Goal: Task Accomplishment & Management: Complete application form

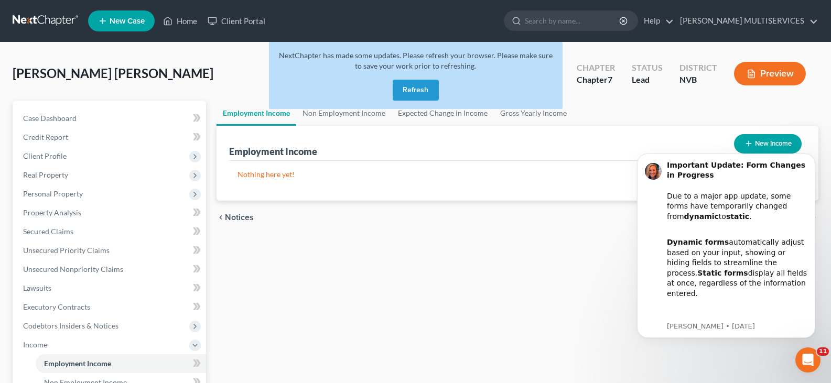
click at [404, 90] on button "Refresh" at bounding box center [416, 90] width 46 height 21
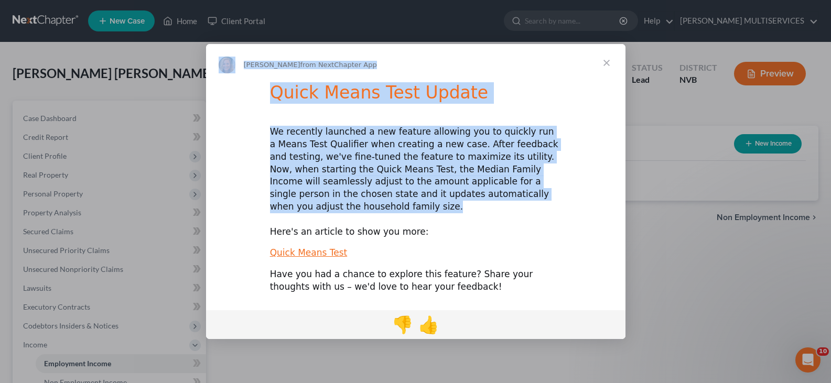
drag, startPoint x: 502, startPoint y: 200, endPoint x: 200, endPoint y: 186, distance: 302.3
click at [200, 186] on div "Kelly from NextChapter App Quick Means Test Update We recently launched a new f…" at bounding box center [415, 191] width 831 height 383
copy div "Kelly from NextChapter App Quick Means Test Update We recently launched a new f…"
click at [607, 70] on span "Close" at bounding box center [607, 63] width 38 height 38
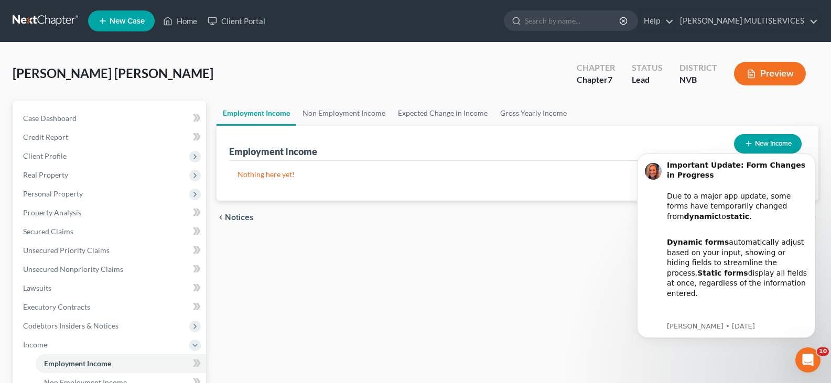
click at [766, 74] on button "Preview" at bounding box center [770, 74] width 72 height 24
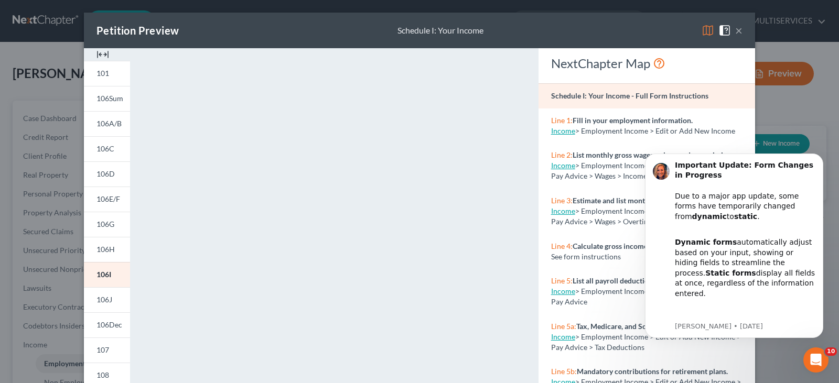
click at [737, 37] on button "×" at bounding box center [738, 30] width 7 height 13
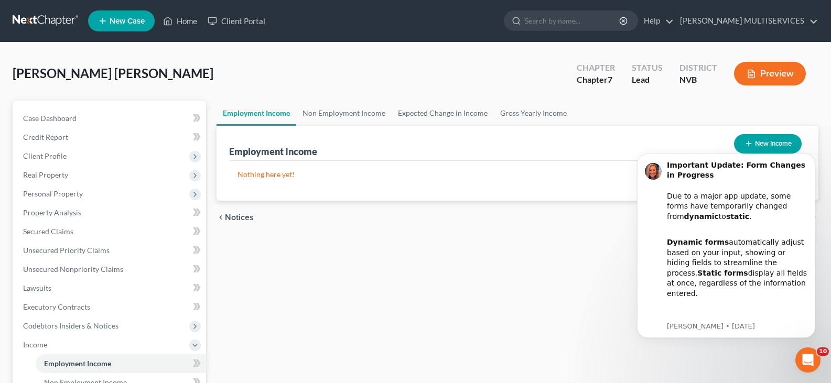
click at [731, 101] on ul "Employment Income Non Employment Income Expected Change in Income Gross Yearly …" at bounding box center [518, 113] width 602 height 25
click at [765, 73] on button "Preview" at bounding box center [770, 74] width 72 height 24
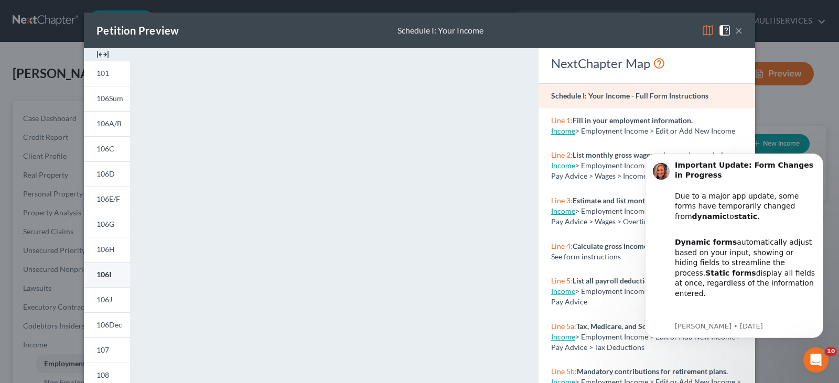
click at [98, 272] on span "106I" at bounding box center [103, 274] width 15 height 9
click at [103, 253] on span "106H" at bounding box center [105, 249] width 18 height 9
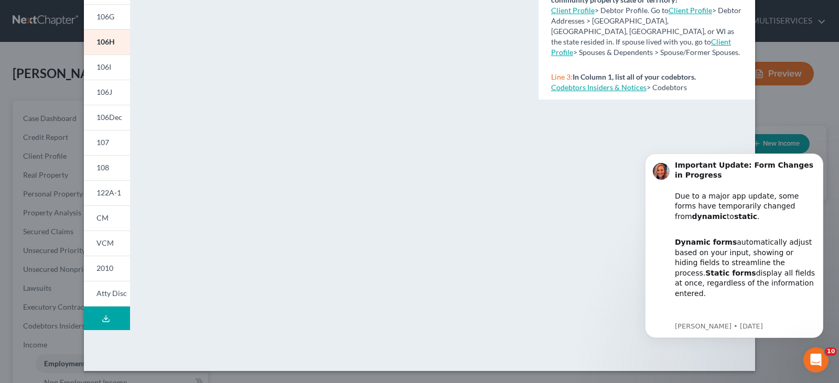
scroll to position [208, 0]
click at [105, 266] on span "2010" at bounding box center [104, 267] width 17 height 9
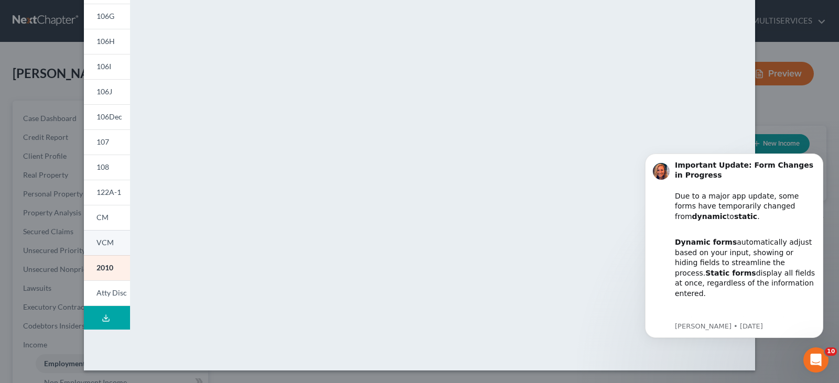
click at [105, 245] on span "VCM" at bounding box center [104, 242] width 17 height 9
click at [107, 220] on link "CM" at bounding box center [107, 217] width 46 height 25
click at [107, 193] on span "122A-1" at bounding box center [108, 192] width 25 height 9
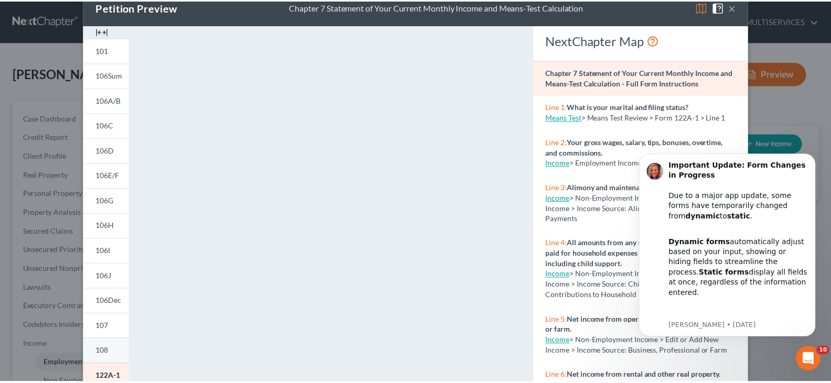
scroll to position [0, 0]
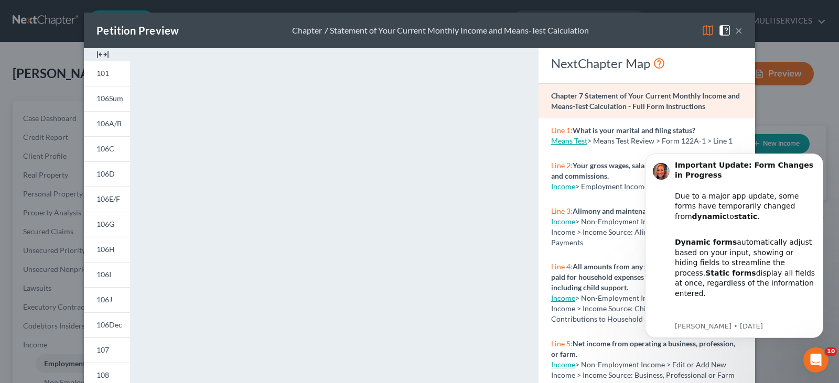
click at [735, 34] on button "×" at bounding box center [738, 30] width 7 height 13
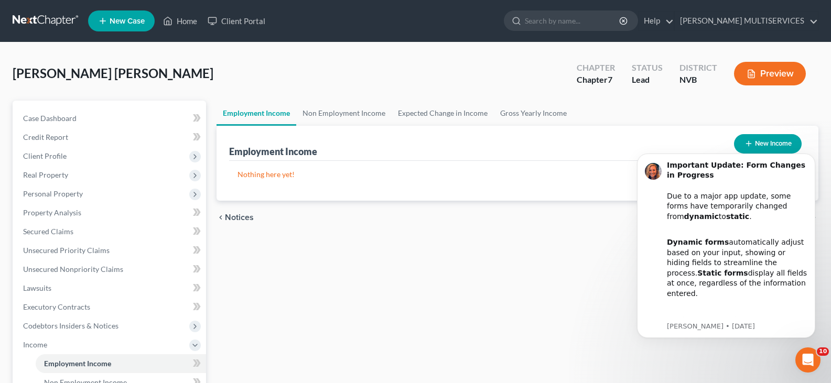
click at [709, 107] on ul "Employment Income Non Employment Income Expected Change in Income Gross Yearly …" at bounding box center [518, 113] width 602 height 25
click at [53, 121] on span "Case Dashboard" at bounding box center [49, 118] width 53 height 9
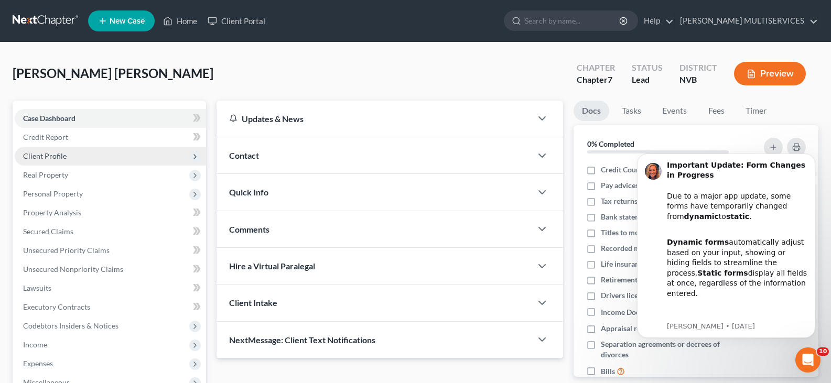
click at [49, 154] on span "Client Profile" at bounding box center [45, 156] width 44 height 9
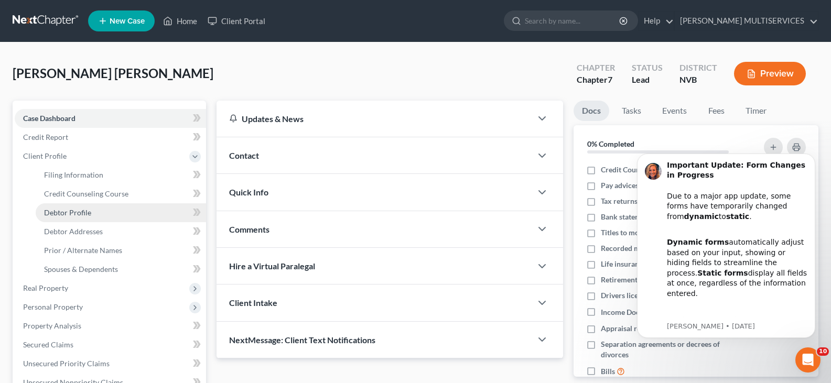
click at [56, 215] on span "Debtor Profile" at bounding box center [67, 212] width 47 height 9
select select "0"
select select "1"
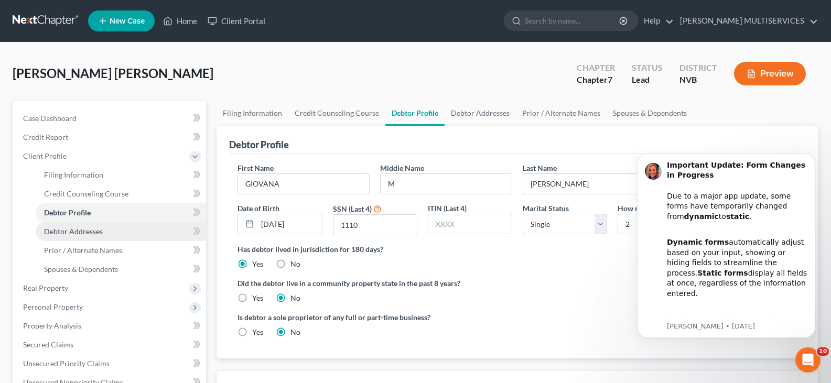
click at [55, 234] on span "Debtor Addresses" at bounding box center [73, 231] width 59 height 9
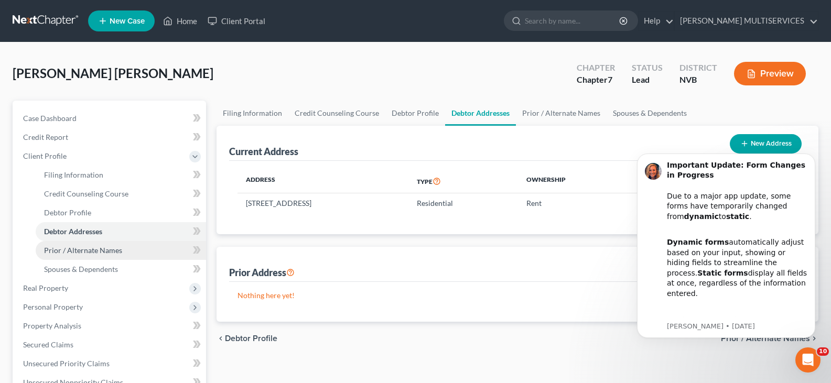
click at [53, 251] on span "Prior / Alternate Names" at bounding box center [83, 250] width 78 height 9
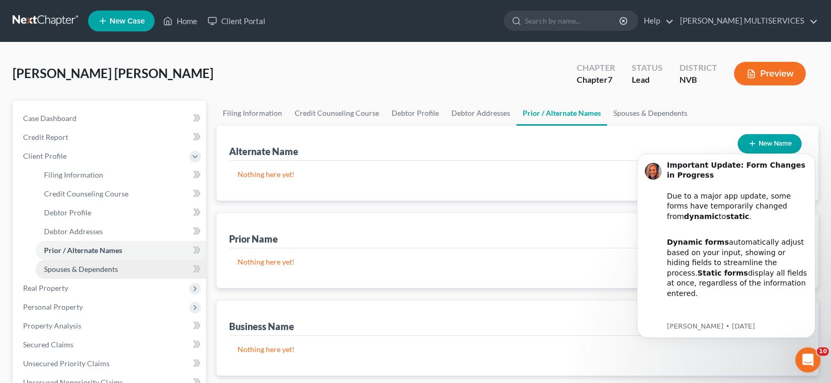
click at [64, 274] on link "Spouses & Dependents" at bounding box center [121, 269] width 170 height 19
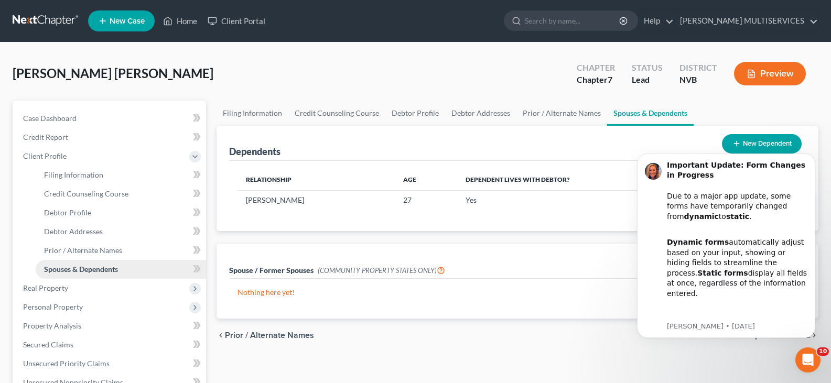
scroll to position [52, 0]
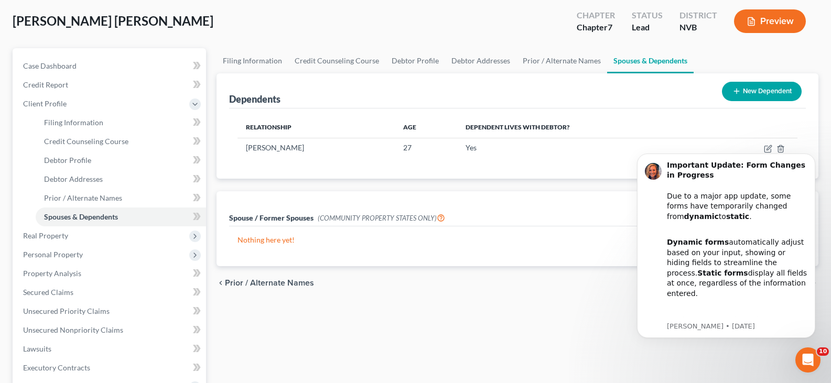
click at [587, 305] on div "Filing Information Credit Counseling Course Debtor Profile Debtor Addresses Pri…" at bounding box center [517, 313] width 612 height 530
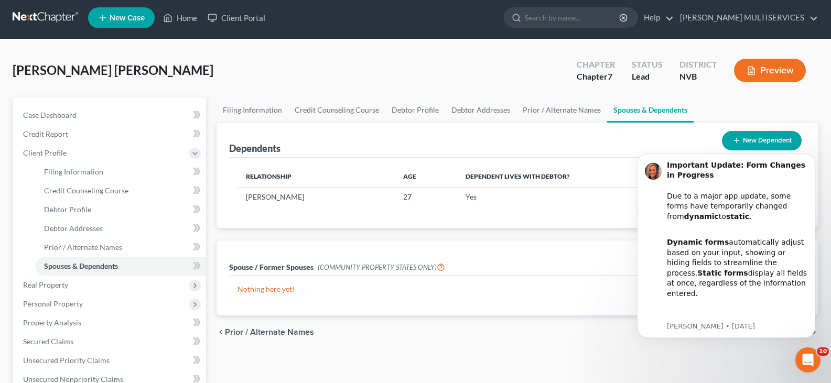
scroll to position [0, 0]
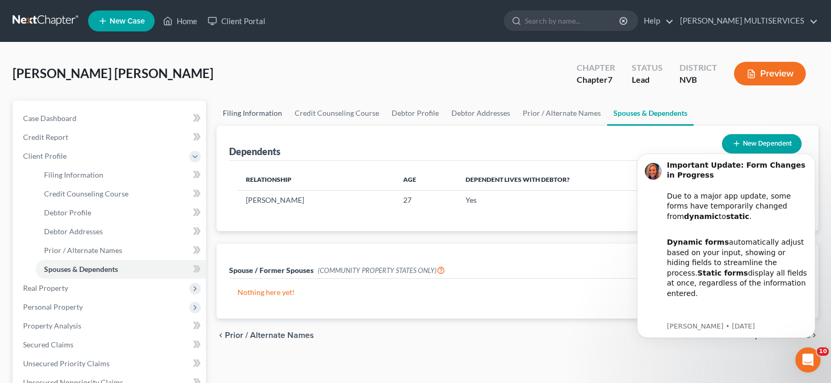
click at [267, 114] on link "Filing Information" at bounding box center [253, 113] width 72 height 25
select select "1"
select select "0"
select select "31"
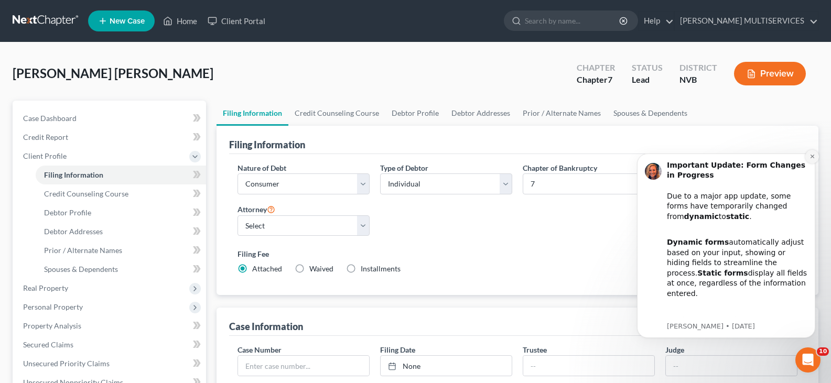
click at [811, 156] on icon "Dismiss notification" at bounding box center [812, 157] width 4 height 4
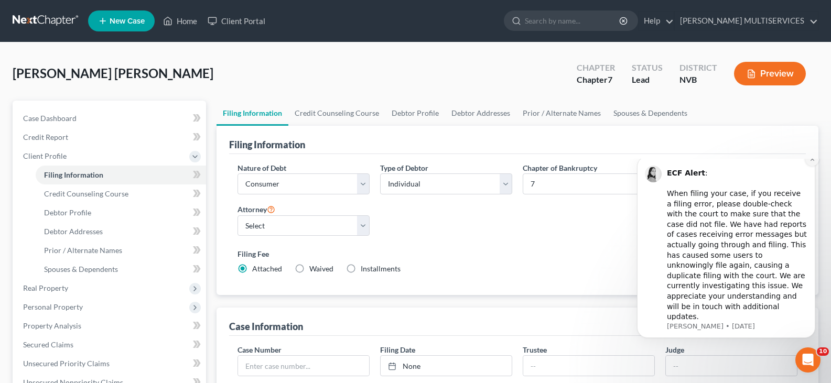
click at [812, 162] on icon "Dismiss notification" at bounding box center [812, 159] width 6 height 6
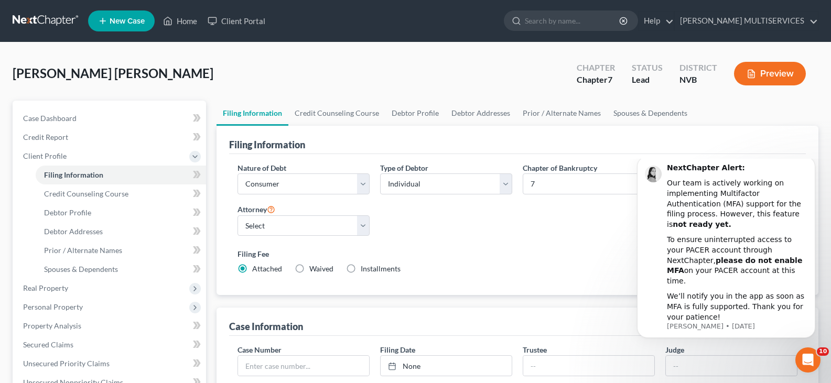
click at [812, 161] on icon "Dismiss notification" at bounding box center [812, 159] width 5 height 5
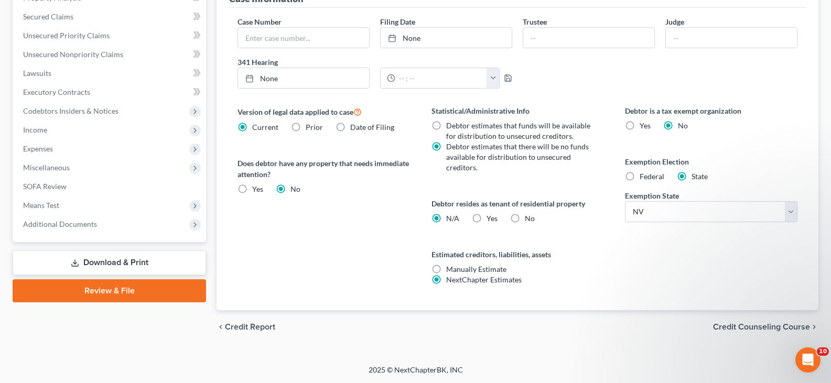
scroll to position [329, 0]
click at [106, 288] on link "Review & File" at bounding box center [109, 290] width 193 height 23
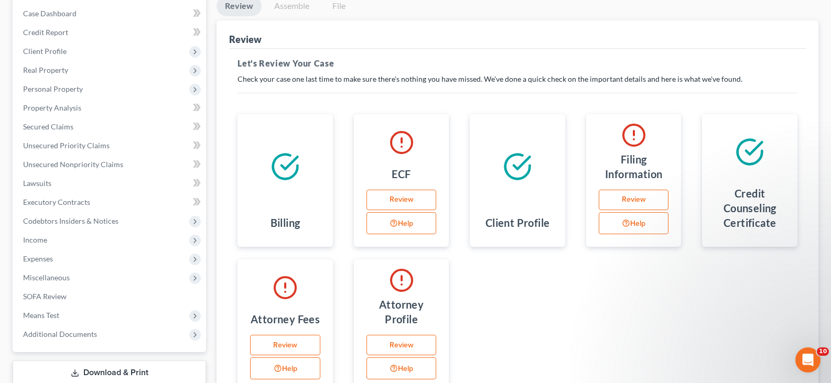
scroll to position [157, 0]
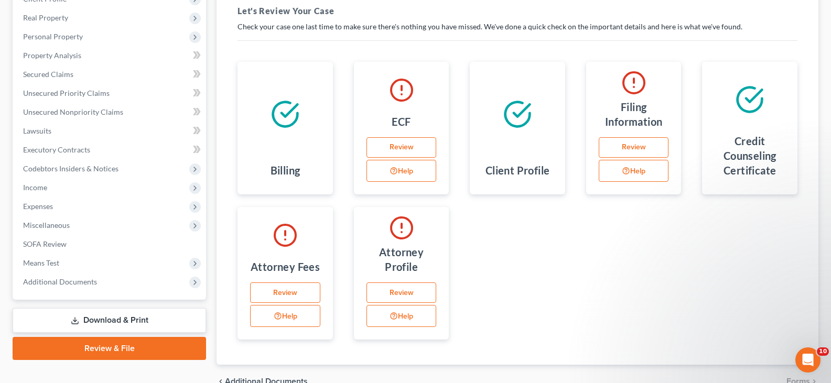
click at [641, 150] on link "Review" at bounding box center [634, 147] width 70 height 21
select select "1"
select select "0"
select select "49"
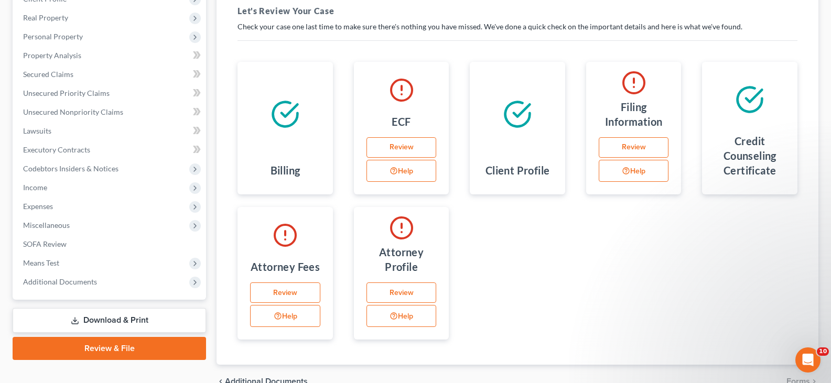
select select "31"
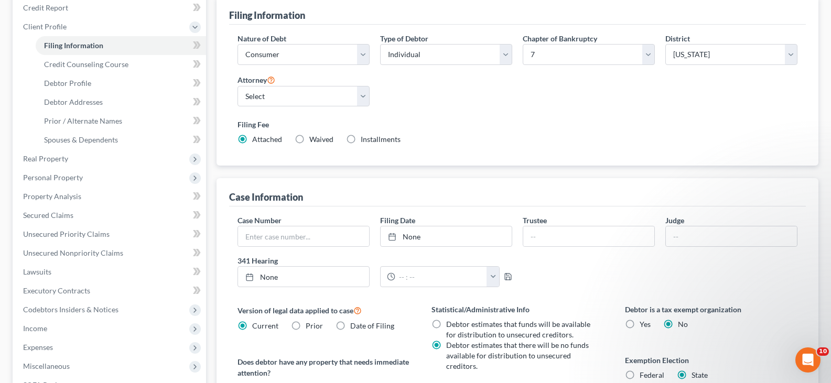
scroll to position [105, 0]
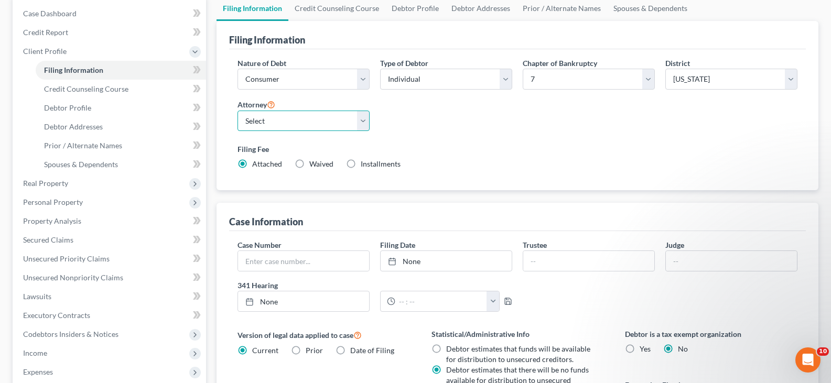
click at [364, 123] on select "Select VICTOR SERNA - NV" at bounding box center [303, 121] width 132 height 21
click at [416, 126] on div "Nature of Debt Select Business Consumer Other Nature of Business Select Clearin…" at bounding box center [517, 118] width 570 height 121
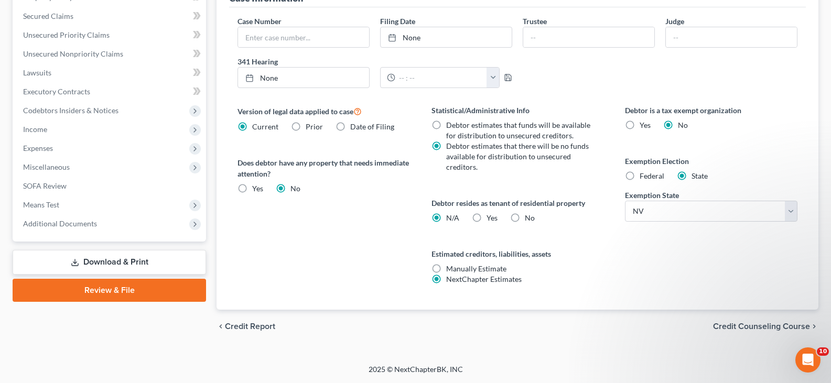
scroll to position [276, 0]
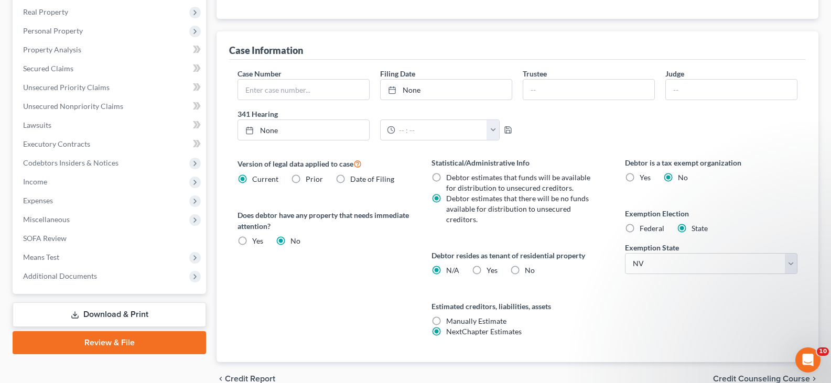
click at [91, 312] on link "Download & Print" at bounding box center [109, 314] width 193 height 25
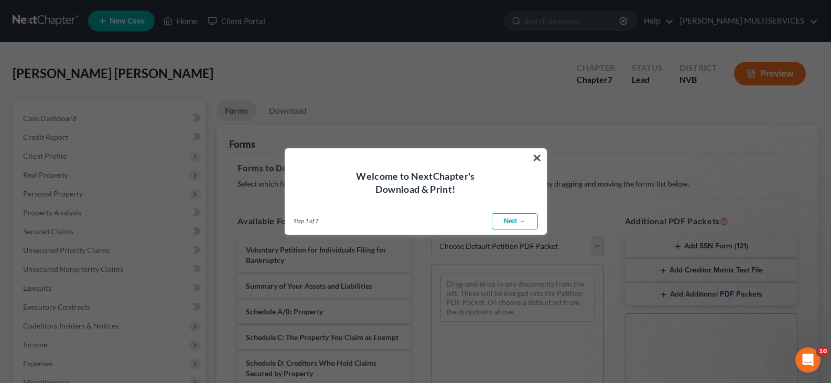
click at [509, 224] on link "Next →" at bounding box center [515, 221] width 46 height 17
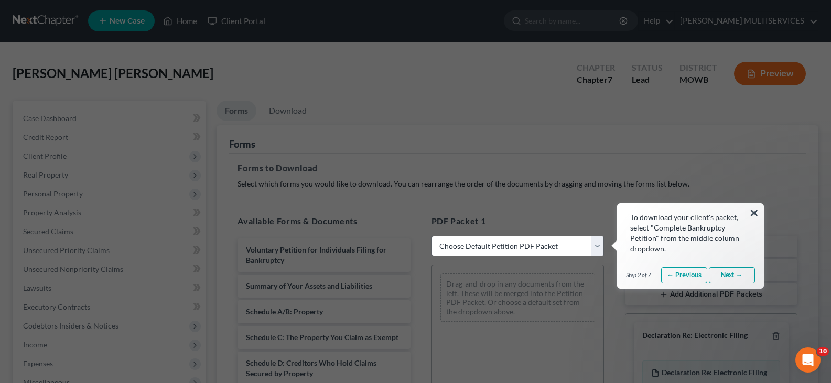
select select "0"
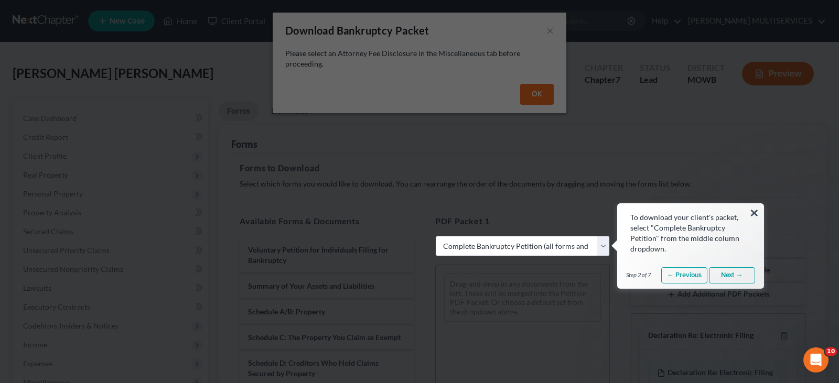
click at [687, 279] on link "← Previous" at bounding box center [684, 275] width 46 height 17
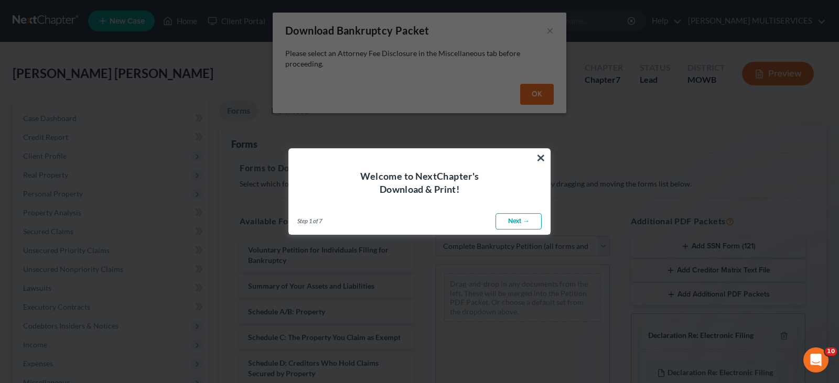
click at [511, 223] on link "Next →" at bounding box center [518, 221] width 46 height 17
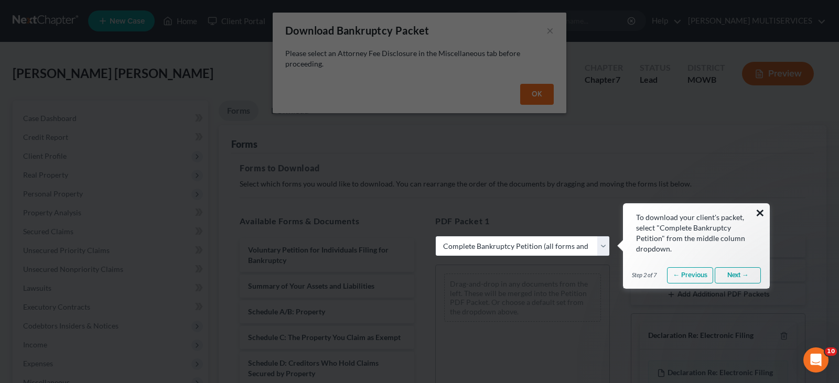
click at [758, 212] on button "×" at bounding box center [760, 212] width 10 height 17
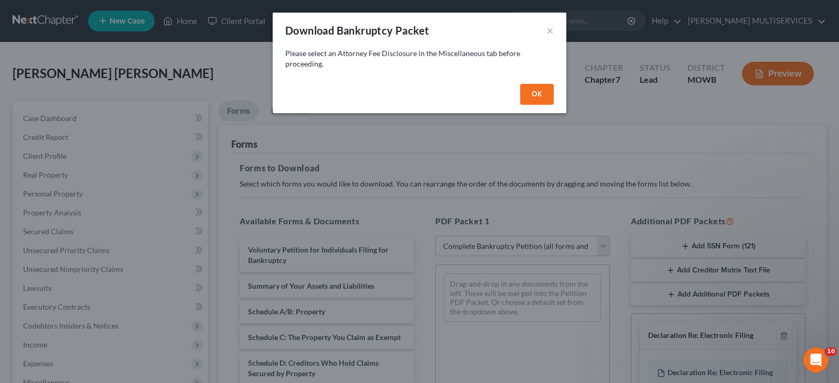
click at [529, 91] on button "OK" at bounding box center [537, 94] width 34 height 21
select select
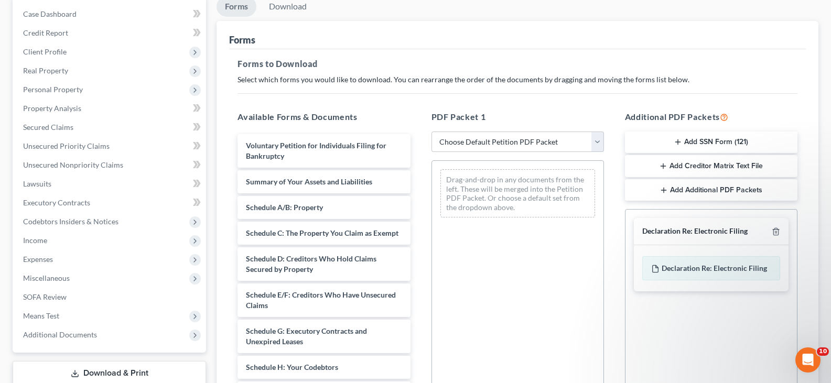
scroll to position [105, 0]
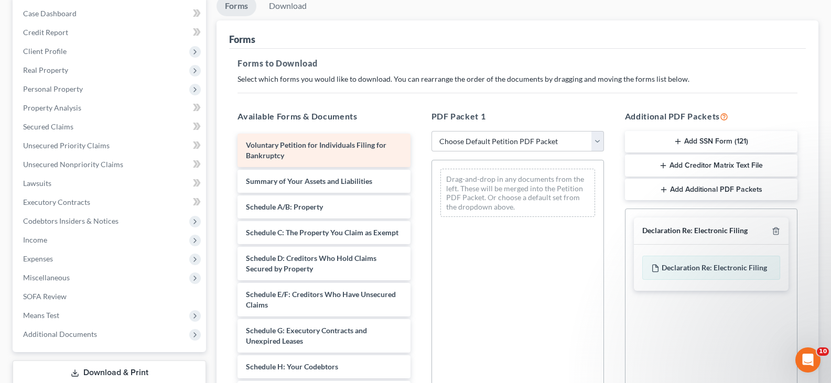
click at [352, 150] on div "Voluntary Petition for Individuals Filing for Bankruptcy" at bounding box center [323, 151] width 172 height 34
click at [326, 147] on span "Voluntary Petition for Individuals Filing for Bankruptcy" at bounding box center [316, 149] width 140 height 19
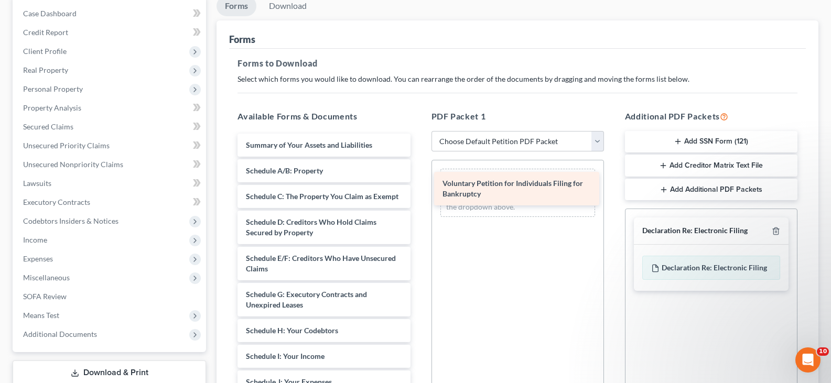
drag, startPoint x: 372, startPoint y: 150, endPoint x: 568, endPoint y: 189, distance: 200.3
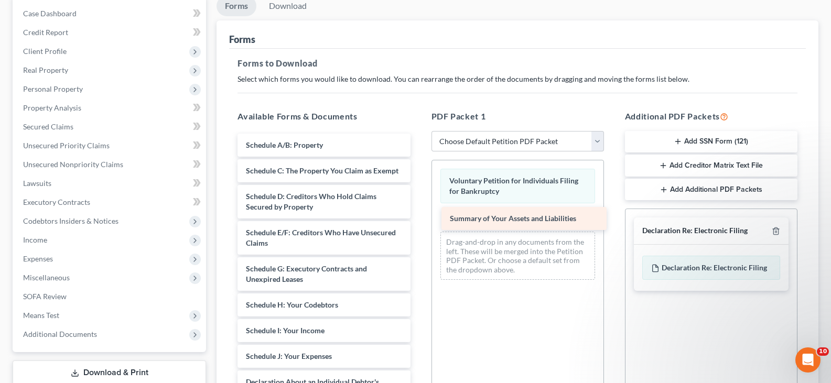
drag, startPoint x: 257, startPoint y: 150, endPoint x: 461, endPoint y: 224, distance: 216.7
click at [418, 224] on div "Summary of Your Assets and Liabilities Summary of Your Assets and Liabilities S…" at bounding box center [323, 380] width 189 height 492
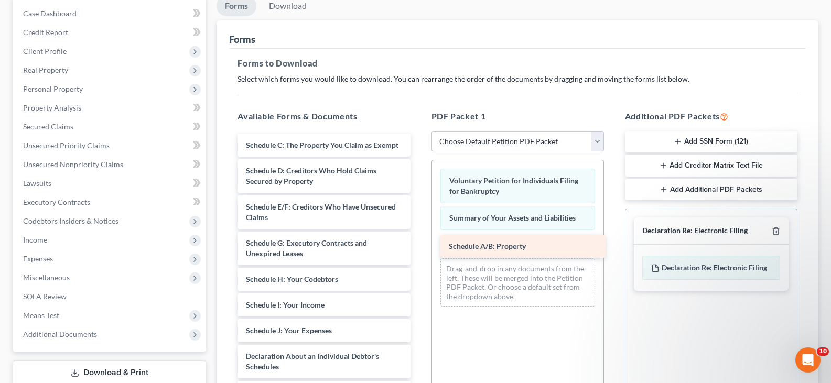
drag, startPoint x: 293, startPoint y: 141, endPoint x: 495, endPoint y: 242, distance: 226.7
click at [418, 242] on div "Schedule A/B: Property Schedule A/B: Property Schedule C: The Property You Clai…" at bounding box center [323, 367] width 189 height 467
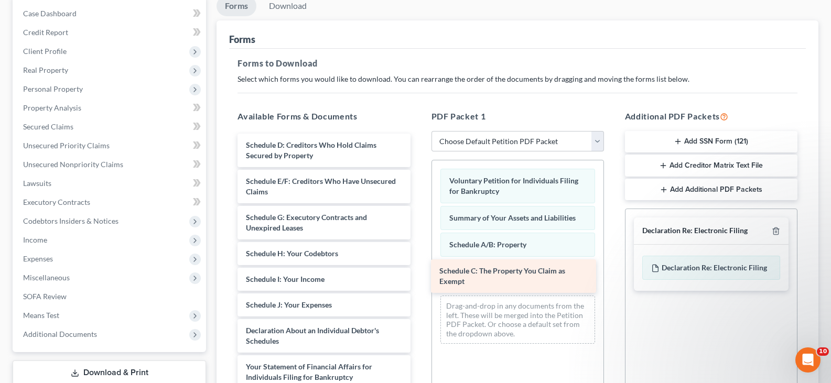
drag, startPoint x: 310, startPoint y: 152, endPoint x: 503, endPoint y: 277, distance: 230.8
click at [418, 277] on div "Schedule C: The Property You Claim as Exempt Schedule C: The Property You Claim…" at bounding box center [323, 354] width 189 height 441
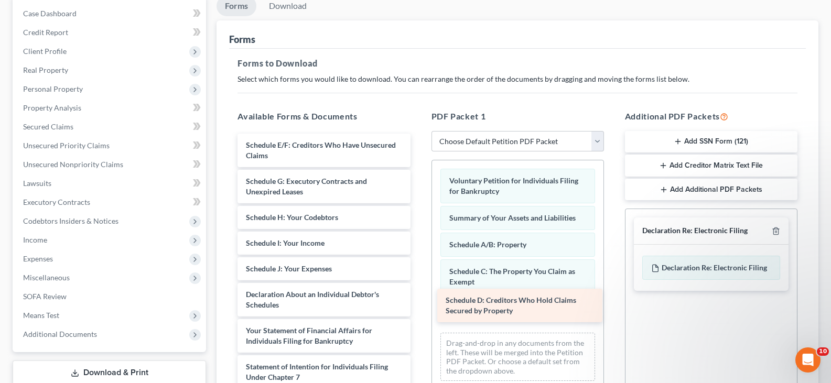
drag, startPoint x: 287, startPoint y: 160, endPoint x: 486, endPoint y: 316, distance: 252.9
click at [418, 316] on div "Schedule D: Creditors Who Hold Claims Secured by Property Schedule D: Creditors…" at bounding box center [323, 336] width 189 height 405
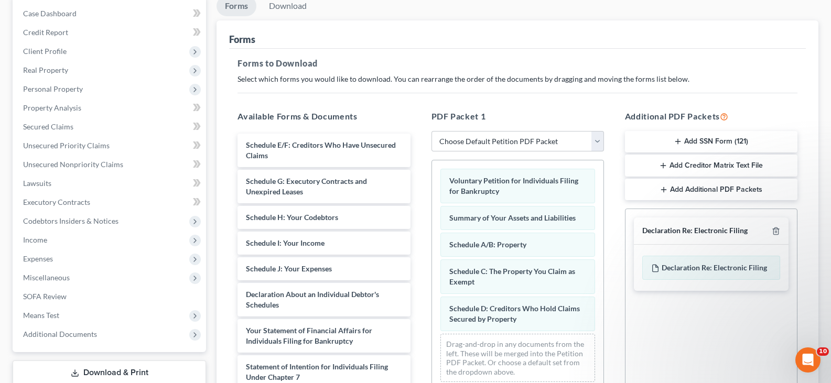
click at [680, 339] on div "Social Security Number Statement of Social Security Number Creditor Matrix Text…" at bounding box center [711, 328] width 172 height 239
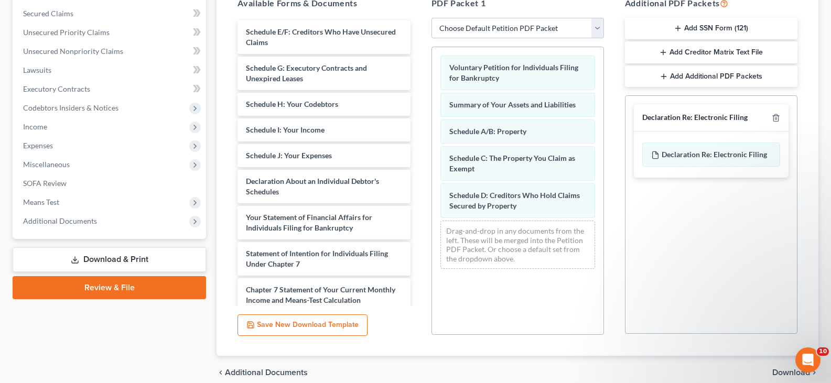
scroll to position [157, 0]
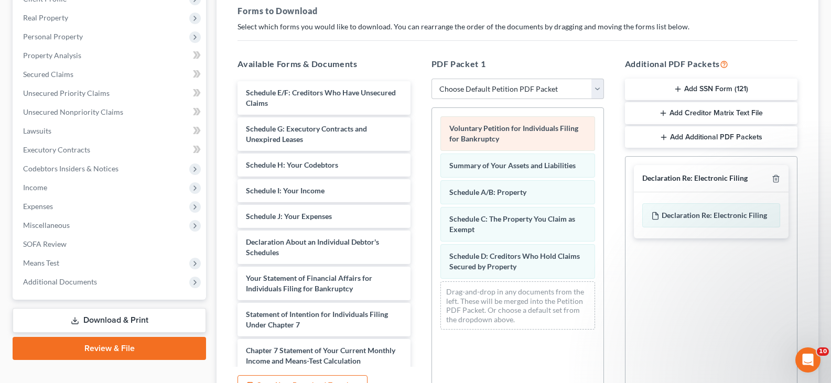
click at [512, 142] on div "Voluntary Petition for Individuals Filing for Bankruptcy" at bounding box center [517, 133] width 155 height 35
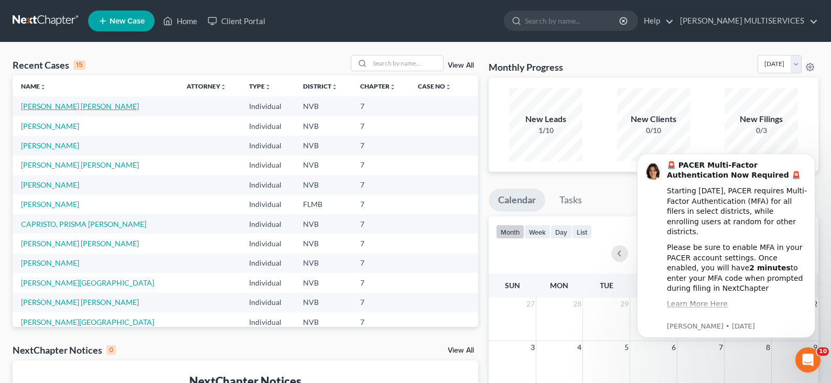
click at [62, 107] on link "[PERSON_NAME] [PERSON_NAME]" at bounding box center [80, 106] width 118 height 9
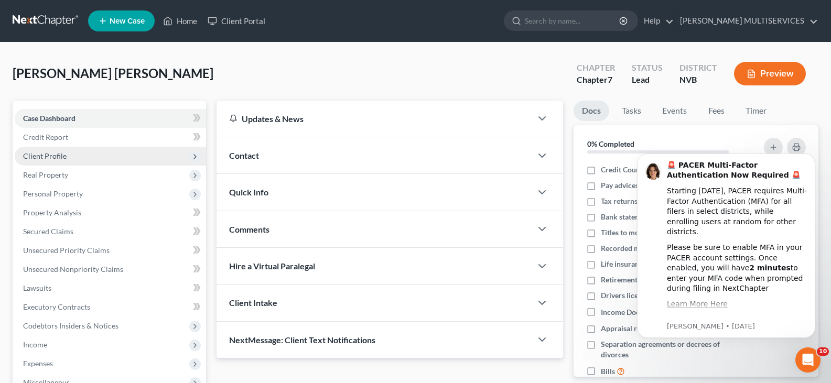
click at [34, 160] on span "Client Profile" at bounding box center [45, 156] width 44 height 9
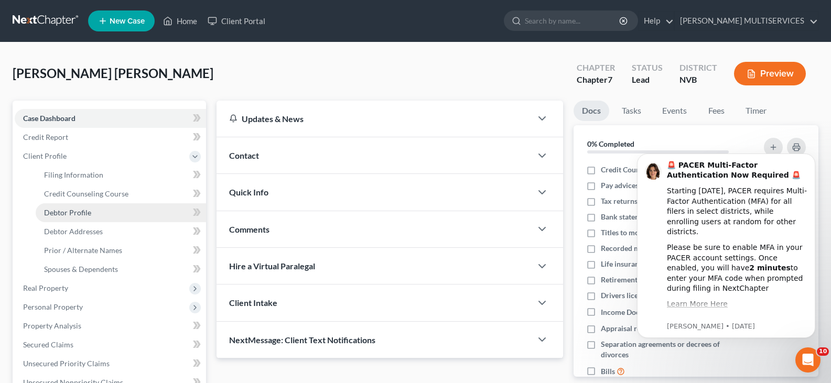
click at [81, 215] on span "Debtor Profile" at bounding box center [67, 212] width 47 height 9
select select "0"
select select "1"
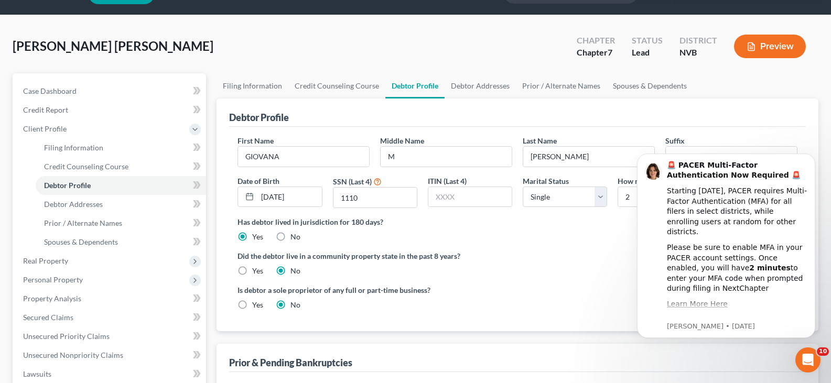
scroll to position [52, 0]
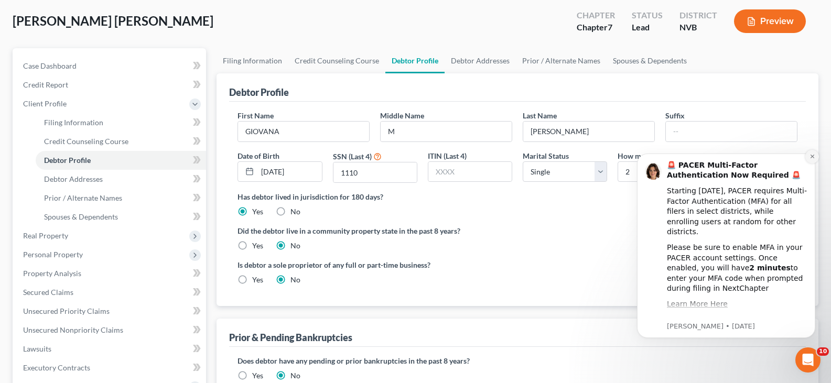
click at [810, 158] on icon "Dismiss notification" at bounding box center [812, 157] width 4 height 4
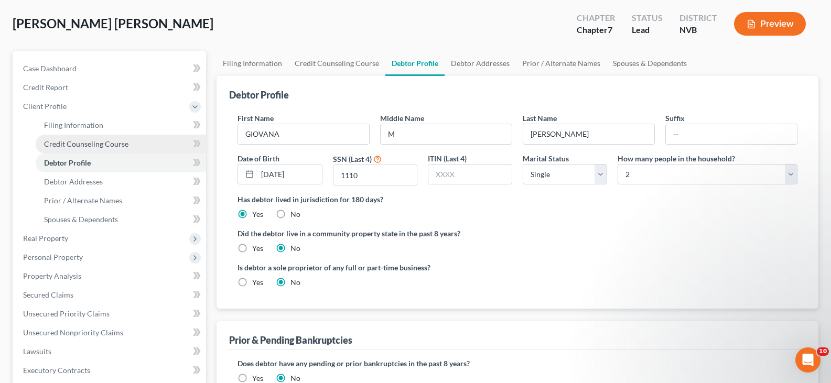
scroll to position [0, 0]
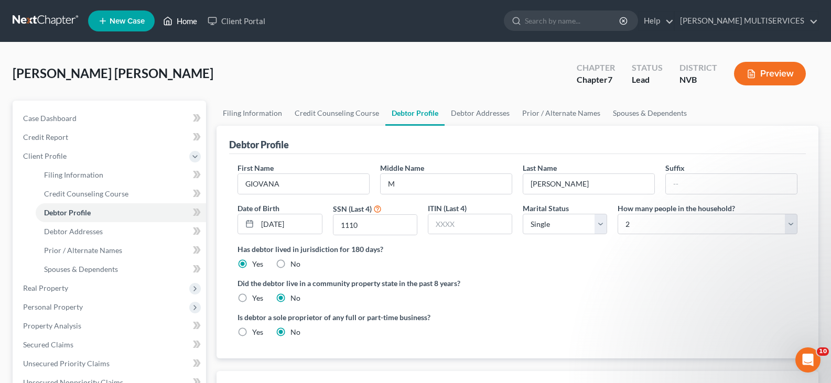
click at [187, 25] on link "Home" at bounding box center [180, 21] width 45 height 19
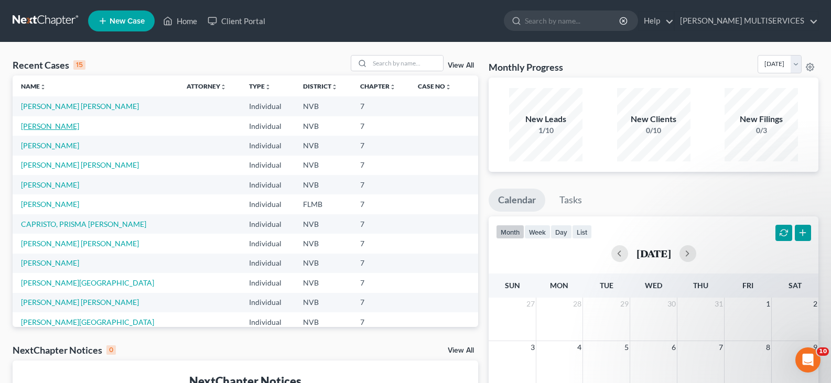
click at [54, 125] on link "GOMEZ, JAVIER" at bounding box center [50, 126] width 58 height 9
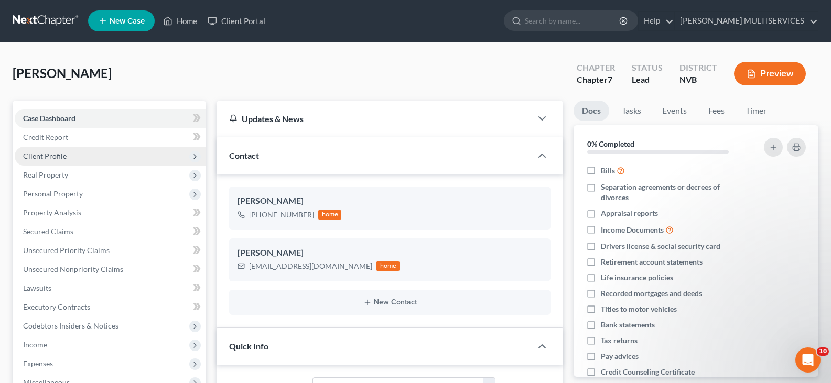
click at [54, 155] on span "Client Profile" at bounding box center [45, 156] width 44 height 9
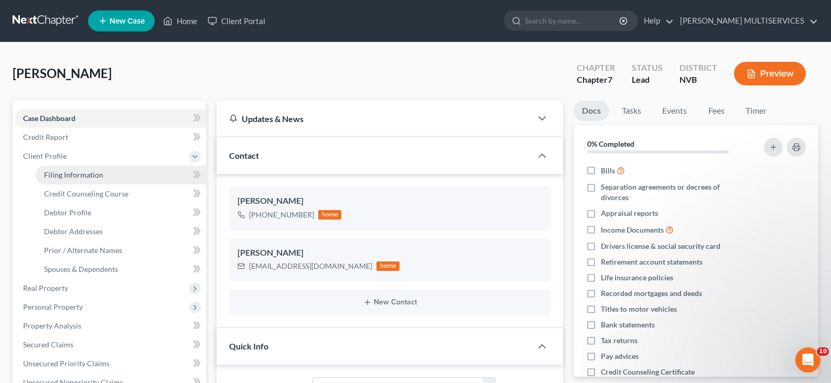
click at [57, 176] on span "Filing Information" at bounding box center [73, 174] width 59 height 9
select select "1"
select select "0"
select select "31"
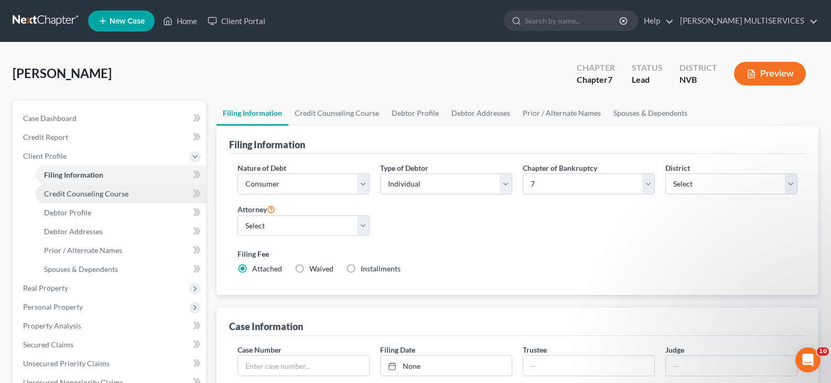
click at [66, 197] on span "Credit Counseling Course" at bounding box center [86, 193] width 84 height 9
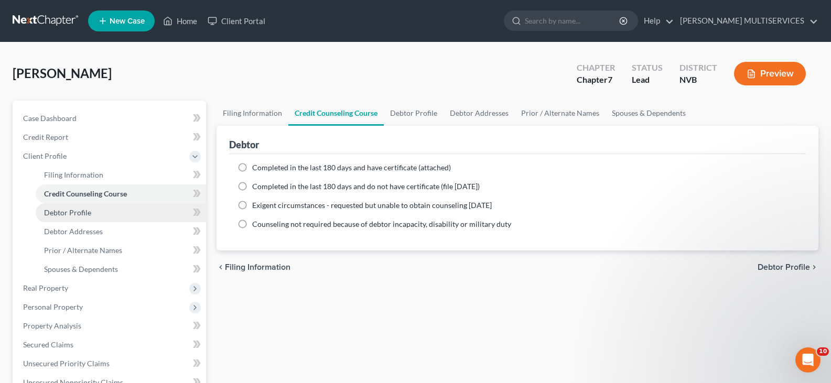
click at [61, 213] on span "Debtor Profile" at bounding box center [67, 212] width 47 height 9
select select "0"
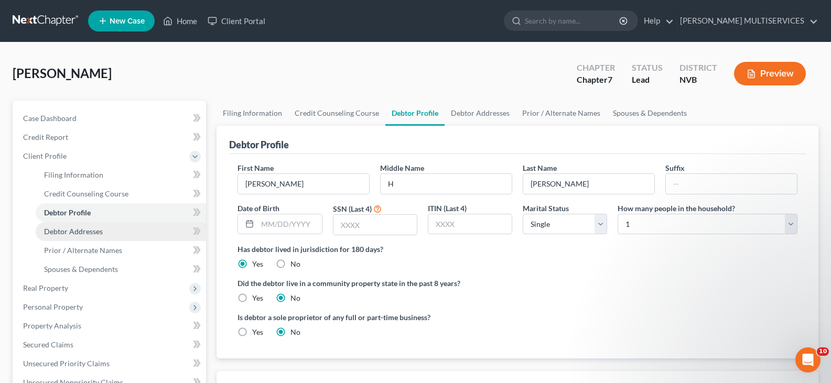
click at [67, 233] on span "Debtor Addresses" at bounding box center [73, 231] width 59 height 9
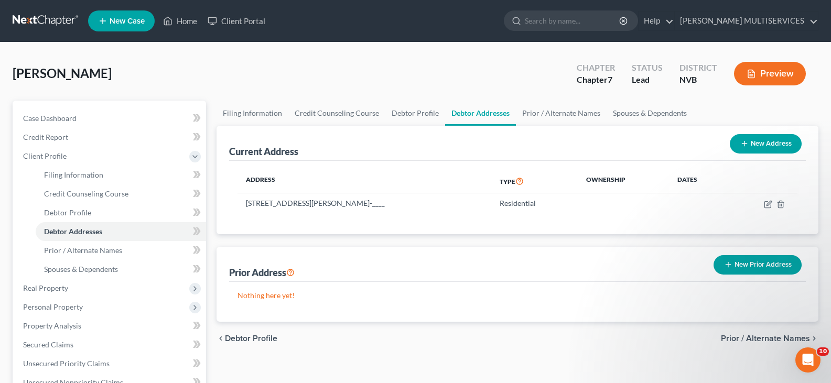
click at [771, 75] on button "Preview" at bounding box center [770, 74] width 72 height 24
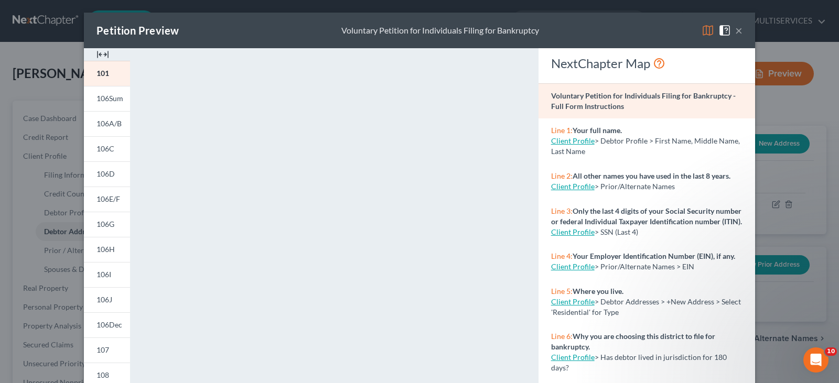
click at [736, 34] on button "×" at bounding box center [738, 30] width 7 height 13
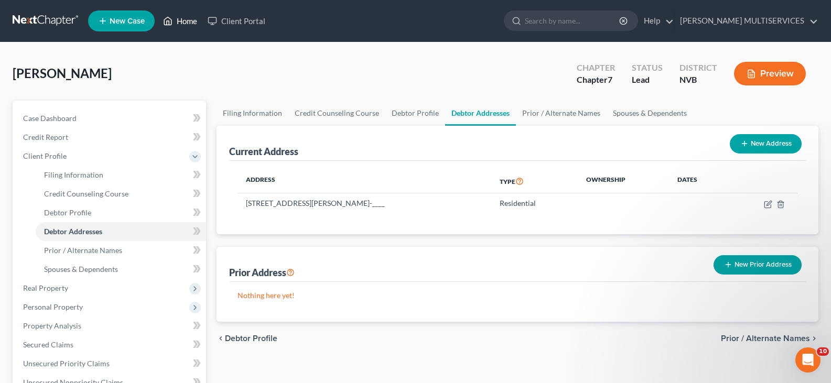
click at [193, 25] on link "Home" at bounding box center [180, 21] width 45 height 19
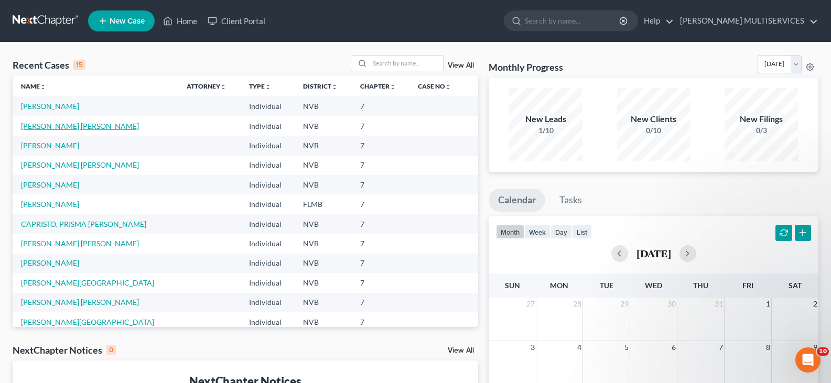
click at [80, 125] on link "[PERSON_NAME] [PERSON_NAME]" at bounding box center [80, 126] width 118 height 9
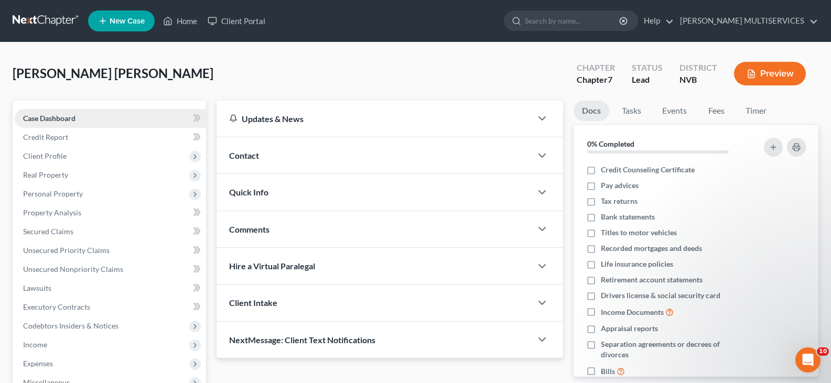
click at [67, 122] on span "Case Dashboard" at bounding box center [49, 118] width 52 height 9
click at [245, 155] on span "Contact" at bounding box center [244, 155] width 30 height 10
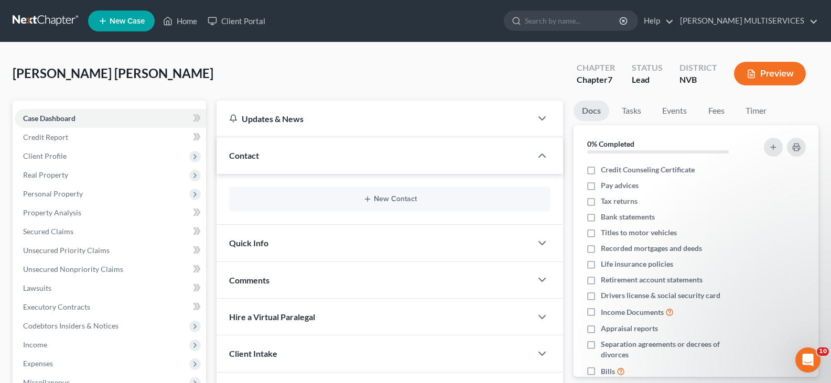
click at [356, 83] on div "RODRIGUEZ ALARCON, GIOVANA Upgraded Chapter Chapter 7 Status Lead District NVB …" at bounding box center [416, 78] width 806 height 46
click at [593, 113] on link "Docs" at bounding box center [592, 111] width 36 height 20
click at [773, 149] on line "button" at bounding box center [773, 147] width 0 height 5
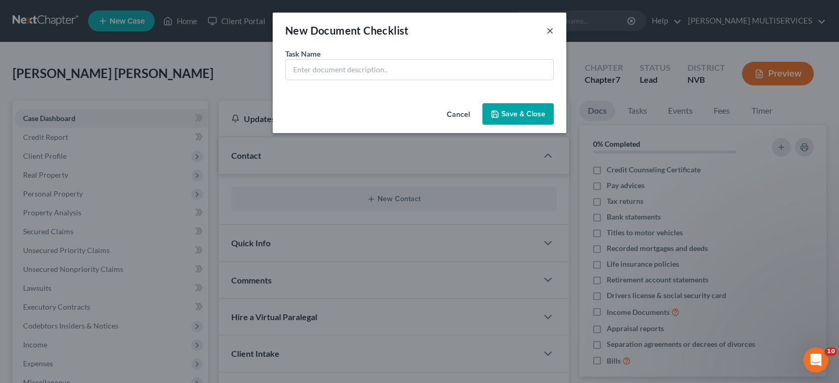
click at [549, 31] on button "×" at bounding box center [549, 30] width 7 height 13
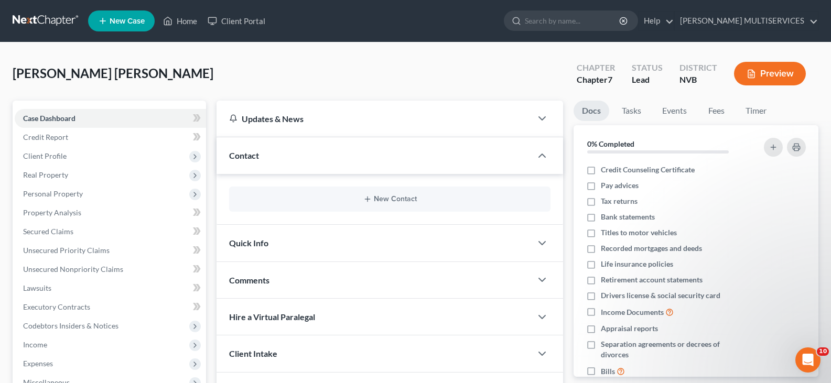
click at [294, 123] on div "Updates & News" at bounding box center [374, 118] width 290 height 11
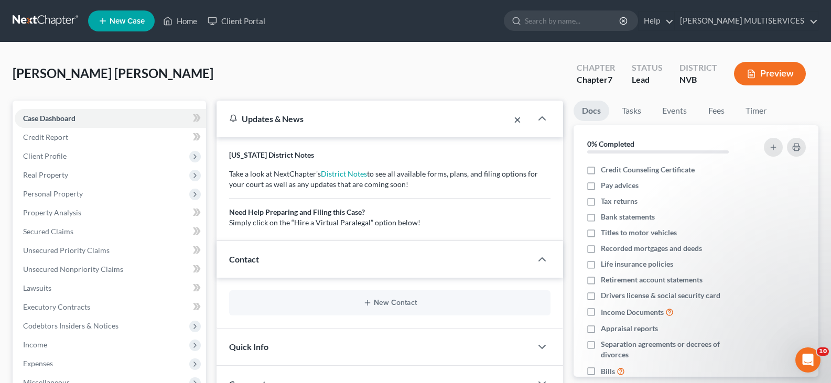
click at [518, 121] on button "×" at bounding box center [517, 119] width 7 height 13
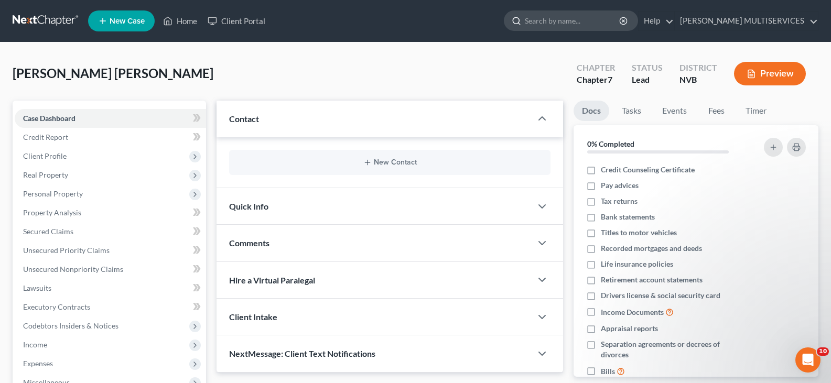
click at [572, 22] on input "search" at bounding box center [573, 20] width 96 height 19
type input "voluntary petition form"
click at [493, 45] on div "RODRIGUEZ ALARCON, GIOVANA Upgraded Chapter Chapter 7 Status Lead District NVB …" at bounding box center [415, 290] width 831 height 496
click at [814, 18] on link "[PERSON_NAME] MULTISERVICES" at bounding box center [746, 21] width 143 height 19
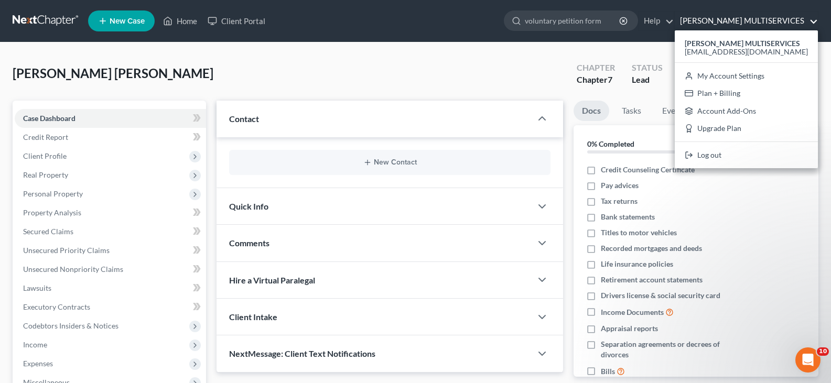
click at [361, 67] on div "RODRIGUEZ ALARCON, GIOVANA Upgraded Chapter Chapter 7 Status Lead District NVB …" at bounding box center [416, 78] width 806 height 46
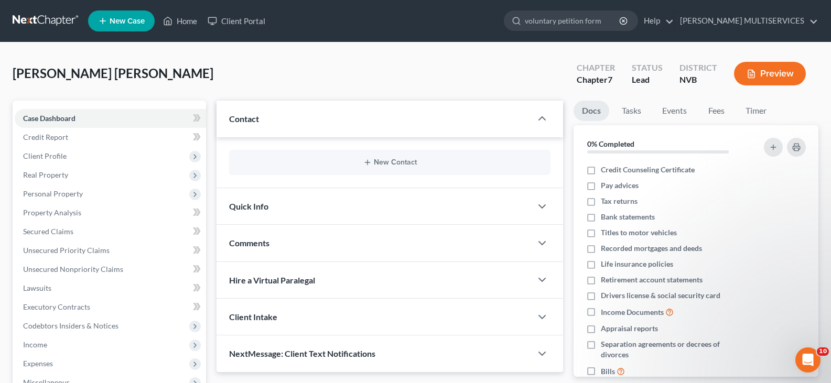
click at [145, 17] on span "New Case" at bounding box center [127, 21] width 35 height 8
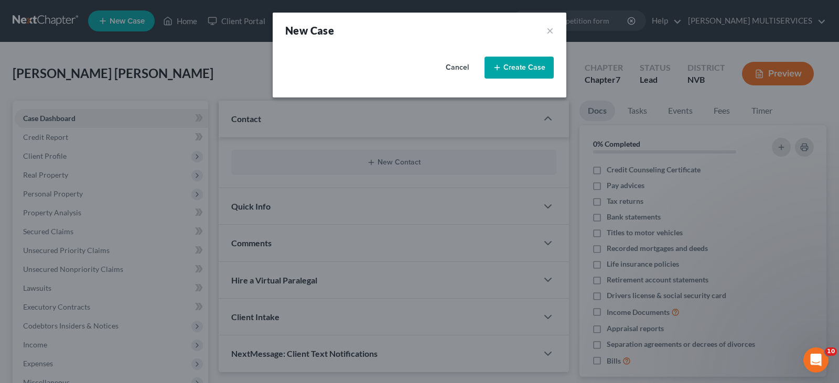
select select "49"
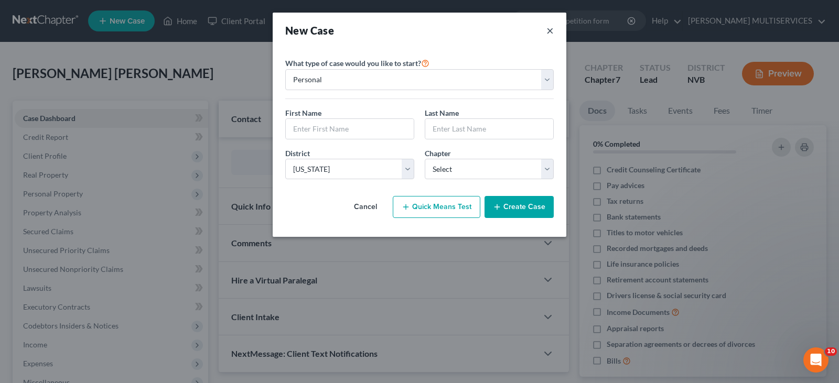
click at [550, 35] on button "×" at bounding box center [549, 30] width 7 height 15
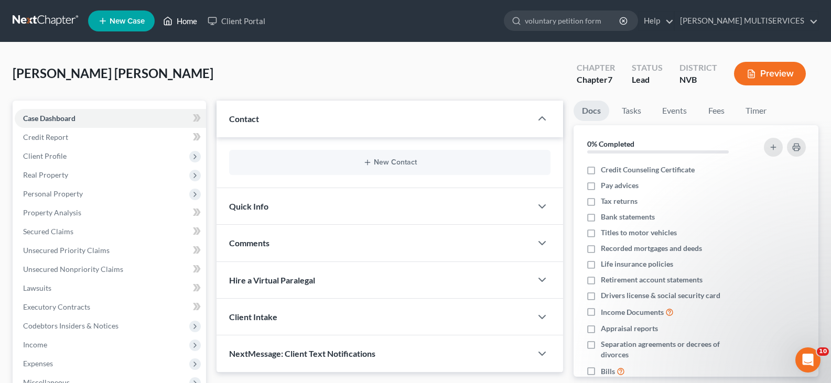
click at [185, 26] on link "Home" at bounding box center [180, 21] width 45 height 19
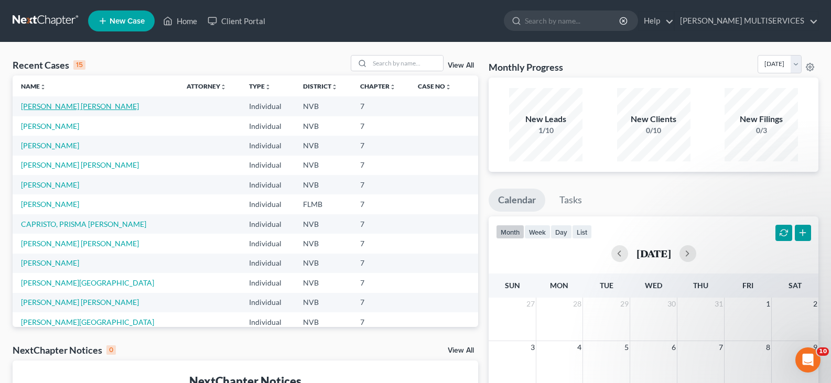
click at [81, 107] on link "[PERSON_NAME] [PERSON_NAME]" at bounding box center [80, 106] width 118 height 9
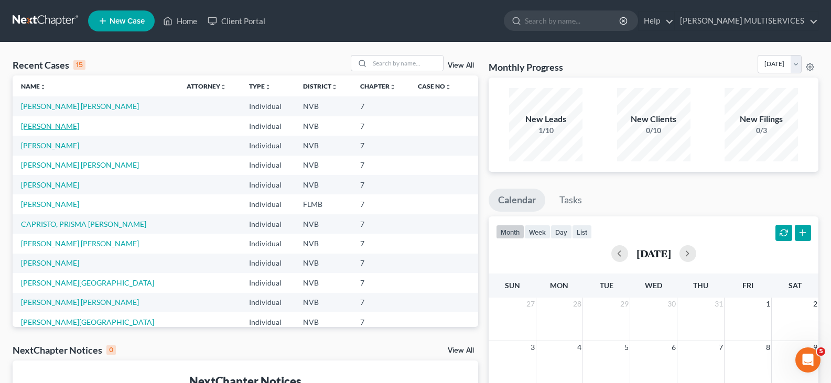
click at [59, 125] on link "GOMEZ, JAVIER" at bounding box center [50, 126] width 58 height 9
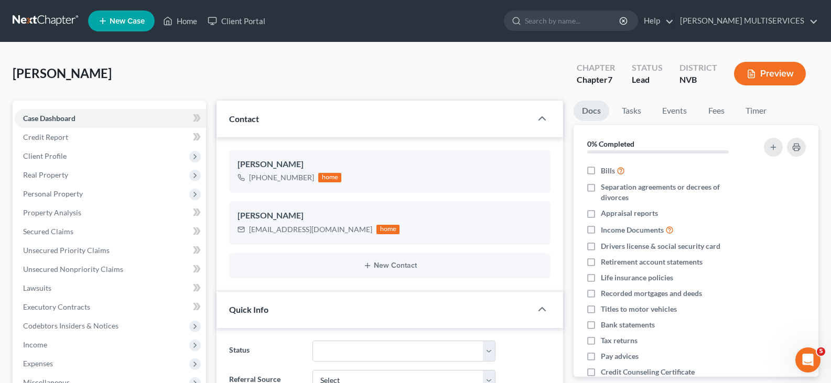
click at [785, 77] on button "Preview" at bounding box center [770, 74] width 72 height 24
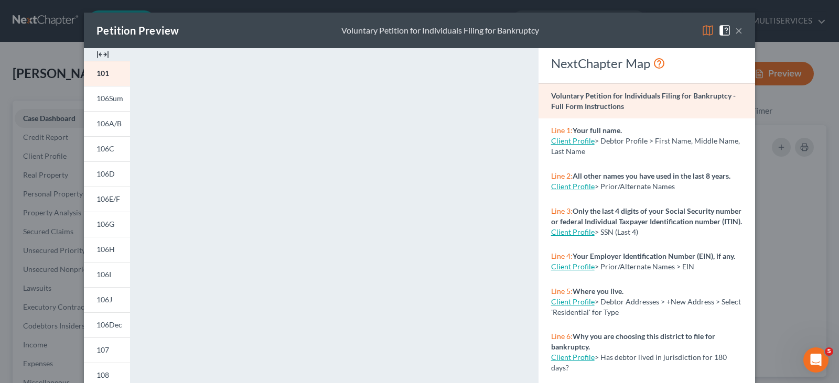
click at [602, 99] on strong "Voluntary Petition for Individuals Filing for Bankruptcy - Full Form Instructio…" at bounding box center [643, 100] width 185 height 19
click at [6, 98] on div "Petition Preview Voluntary Petition for Individuals Filing for Bankruptcy × 101…" at bounding box center [419, 191] width 839 height 383
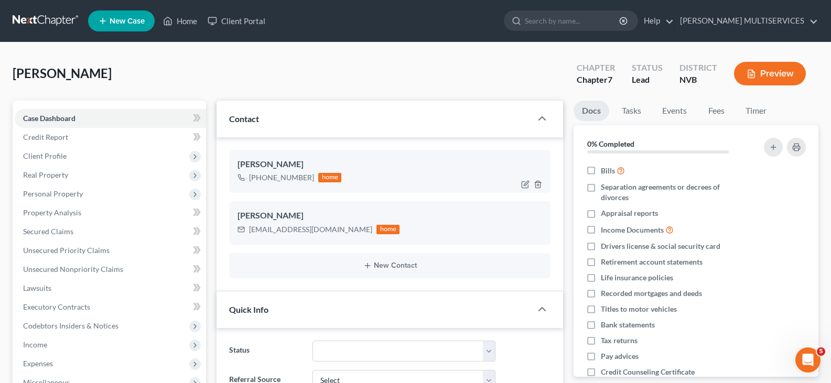
click at [309, 179] on div "[PHONE_NUMBER]" at bounding box center [281, 177] width 65 height 10
drag, startPoint x: 310, startPoint y: 178, endPoint x: 238, endPoint y: 173, distance: 72.0
click at [238, 173] on div "+1 (702) 672-9328 home" at bounding box center [289, 178] width 104 height 14
click at [344, 166] on div "JAVIER GOMEZ" at bounding box center [389, 164] width 305 height 13
click at [56, 122] on span "Case Dashboard" at bounding box center [49, 118] width 52 height 9
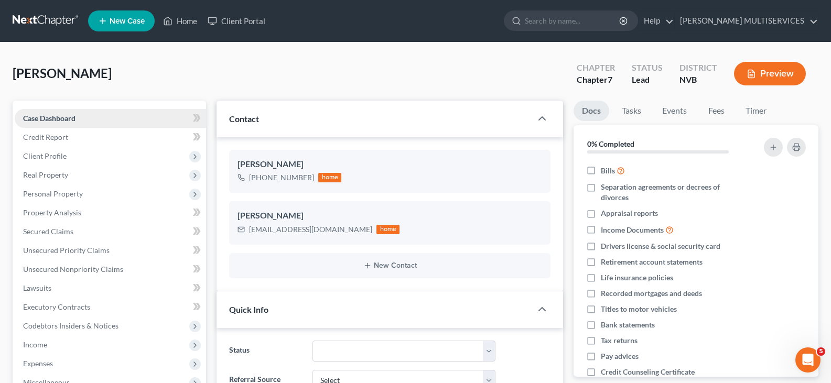
click at [56, 122] on span "Case Dashboard" at bounding box center [49, 118] width 52 height 9
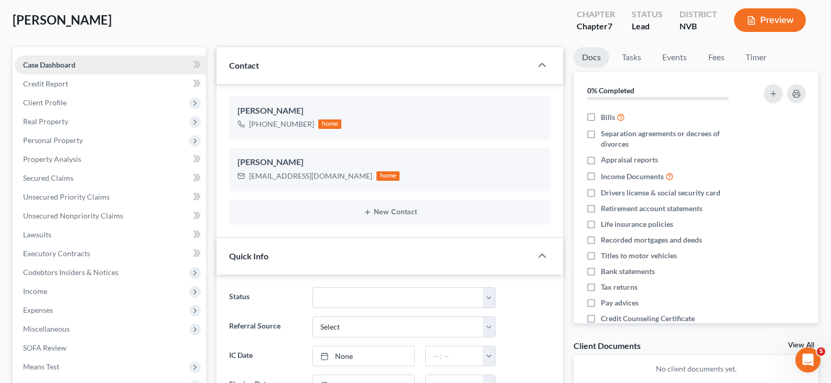
scroll to position [52, 0]
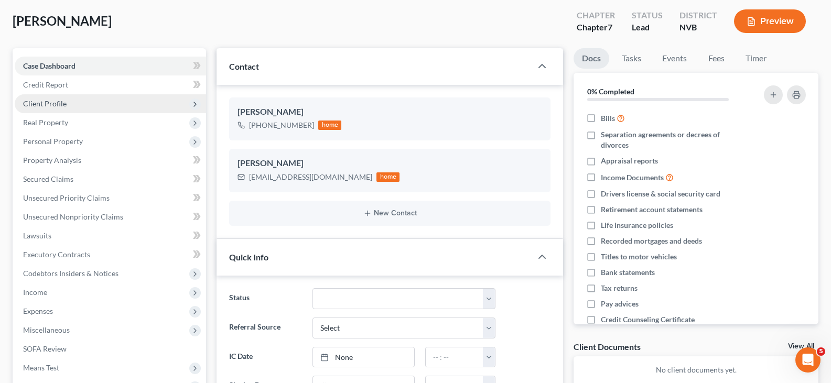
click at [56, 106] on span "Client Profile" at bounding box center [45, 103] width 44 height 9
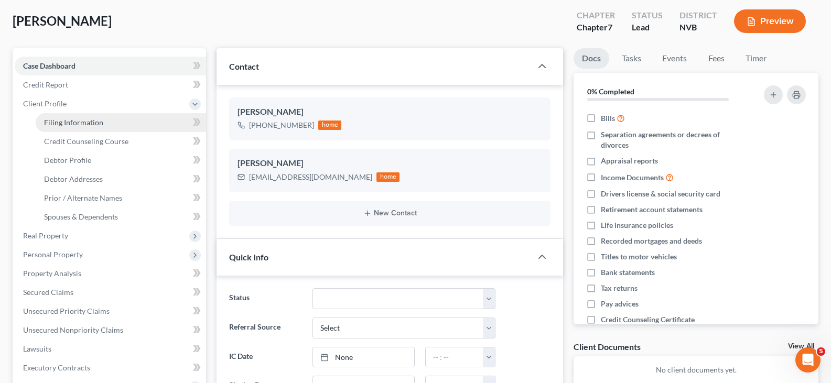
click at [57, 120] on span "Filing Information" at bounding box center [73, 122] width 59 height 9
select select "1"
select select "0"
select select "31"
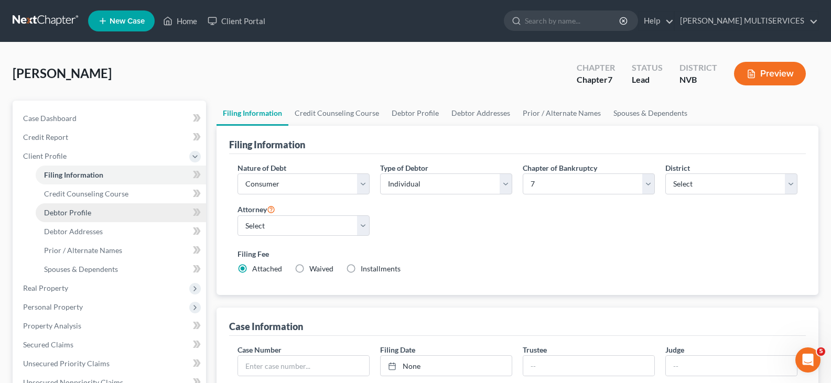
click at [71, 210] on span "Debtor Profile" at bounding box center [67, 212] width 47 height 9
select select "0"
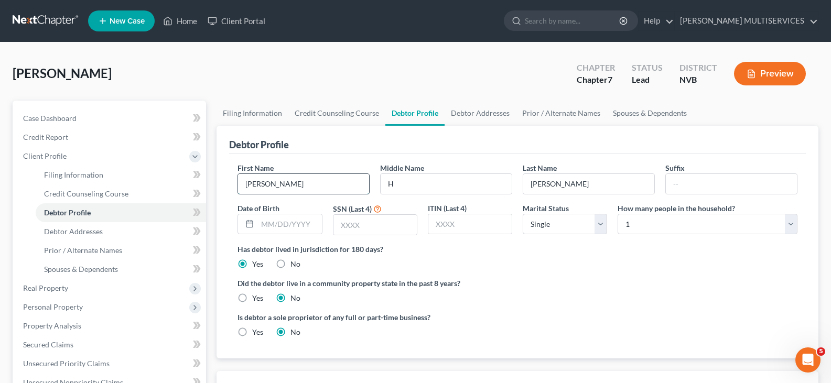
click at [287, 184] on input "JAVIER" at bounding box center [303, 184] width 131 height 20
drag, startPoint x: 287, startPoint y: 184, endPoint x: 225, endPoint y: 184, distance: 62.4
click at [225, 184] on div "Debtor Profile First Name JAVIER Middle Name H Last Name GOMEZ Suffix Date of B…" at bounding box center [518, 242] width 602 height 233
type input "GIOVANA"
drag, startPoint x: 396, startPoint y: 186, endPoint x: 382, endPoint y: 185, distance: 14.2
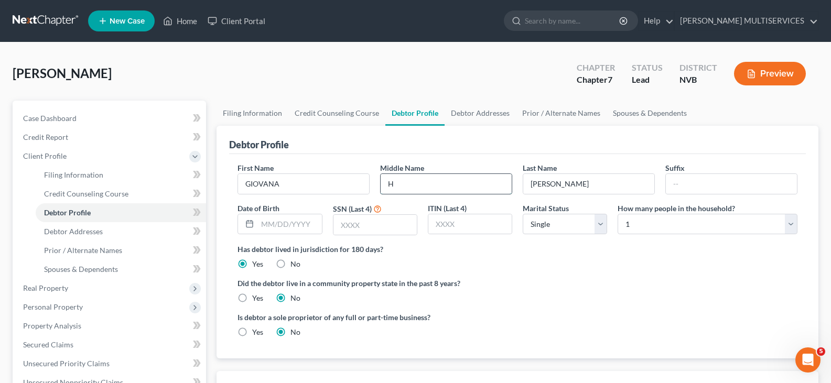
click at [382, 185] on input "H" at bounding box center [446, 184] width 131 height 20
drag, startPoint x: 578, startPoint y: 185, endPoint x: 518, endPoint y: 183, distance: 59.3
click at [518, 183] on div "Last Name GOMEZ" at bounding box center [588, 179] width 143 height 32
type input "RODRIGUEZ ALARCON"
click at [263, 222] on input "text" at bounding box center [289, 224] width 64 height 20
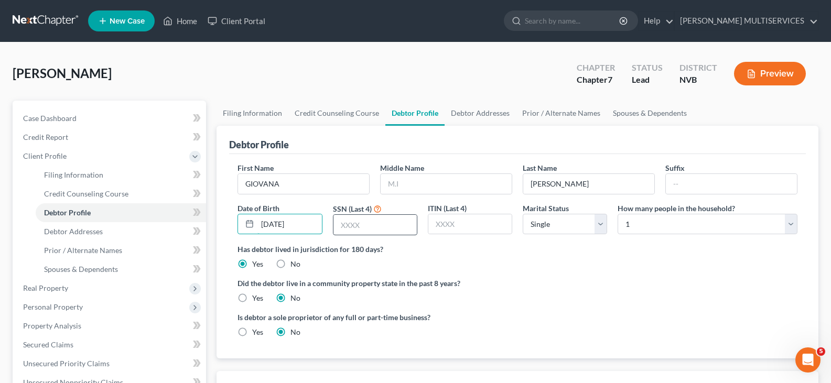
type input "03/02/1977"
click at [337, 224] on input "text" at bounding box center [374, 225] width 83 height 20
type input "1110"
click at [434, 224] on input "text" at bounding box center [469, 224] width 83 height 20
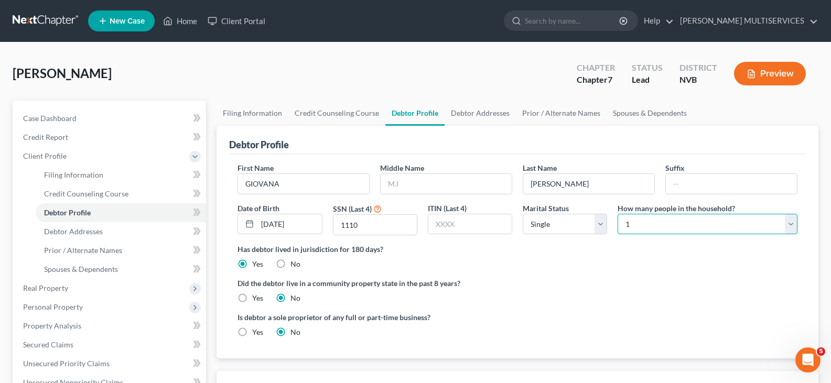
click at [790, 225] on select "Select 1 2 3 4 5 6 7 8 9 10 11 12 13 14 15 16 17 18 19 20" at bounding box center [708, 224] width 180 height 21
select select "1"
click at [618, 214] on select "Select 1 2 3 4 5 6 7 8 9 10 11 12 13 14 15 16 17 18 19 20" at bounding box center [708, 224] width 180 height 21
click at [709, 302] on div "Did the debtor live in a community property state in the past 8 years? Yes No" at bounding box center [517, 291] width 560 height 26
drag, startPoint x: 60, startPoint y: 214, endPoint x: 35, endPoint y: 196, distance: 30.7
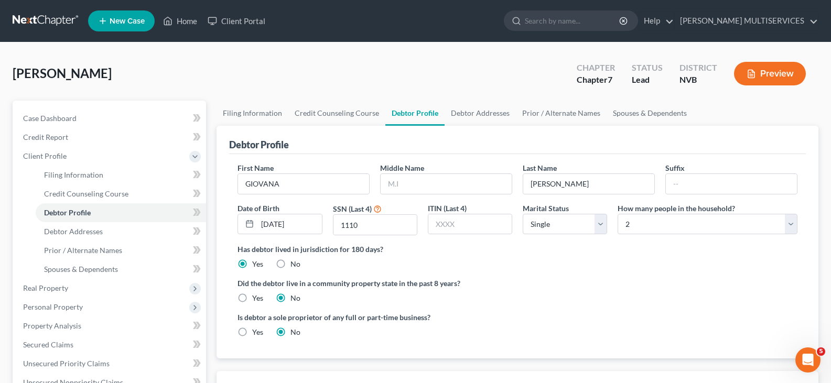
click at [35, 196] on ul "Filing Information Credit Counseling Course Debtor Profile Debtor Addresses" at bounding box center [110, 222] width 191 height 113
click at [773, 72] on button "Preview" at bounding box center [770, 74] width 72 height 24
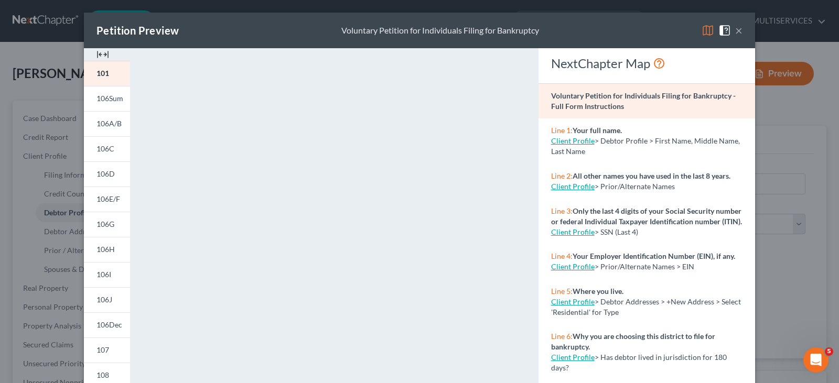
click at [605, 135] on p "Line 1: Your full name." at bounding box center [646, 130] width 191 height 10
click at [606, 179] on strong "All other names you have used in the last 8 years." at bounding box center [651, 175] width 158 height 9
click at [729, 31] on span at bounding box center [726, 29] width 17 height 9
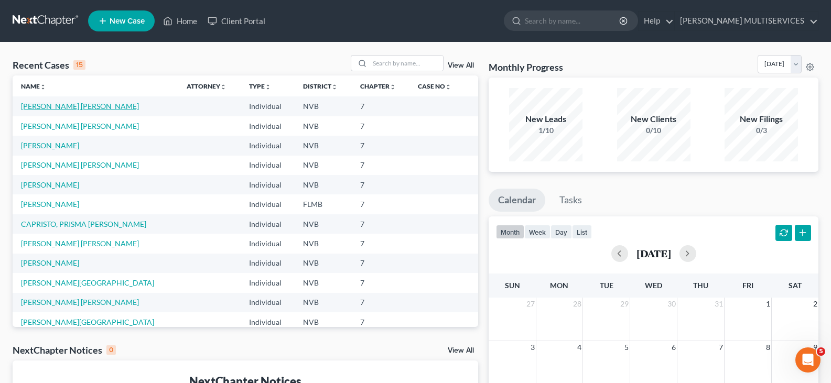
click at [105, 102] on link "[PERSON_NAME] [PERSON_NAME]" at bounding box center [80, 106] width 118 height 9
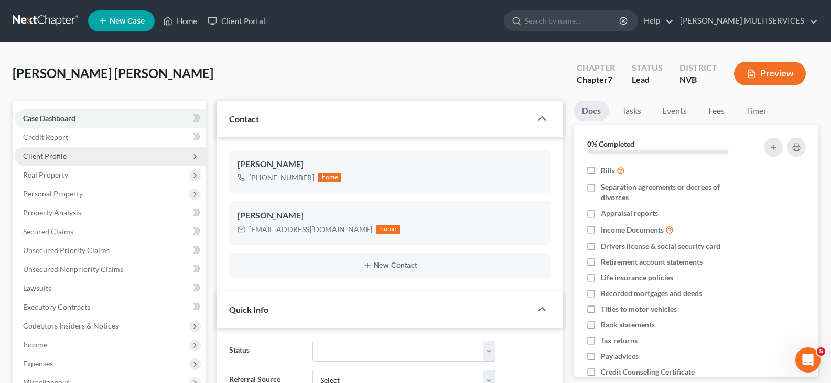
click at [58, 158] on span "Client Profile" at bounding box center [45, 156] width 44 height 9
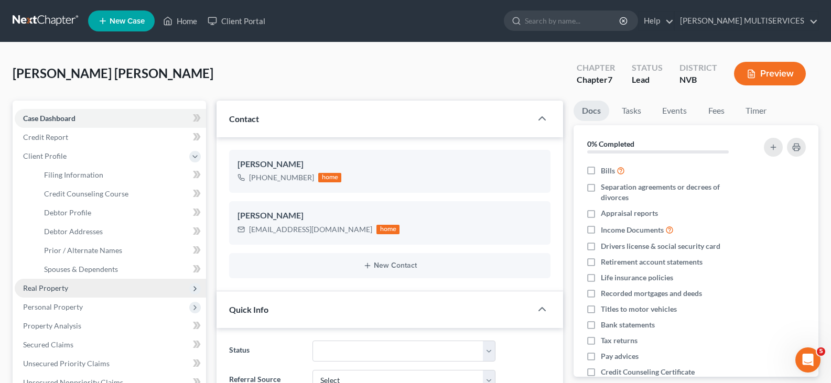
click at [40, 291] on span "Real Property" at bounding box center [45, 288] width 45 height 9
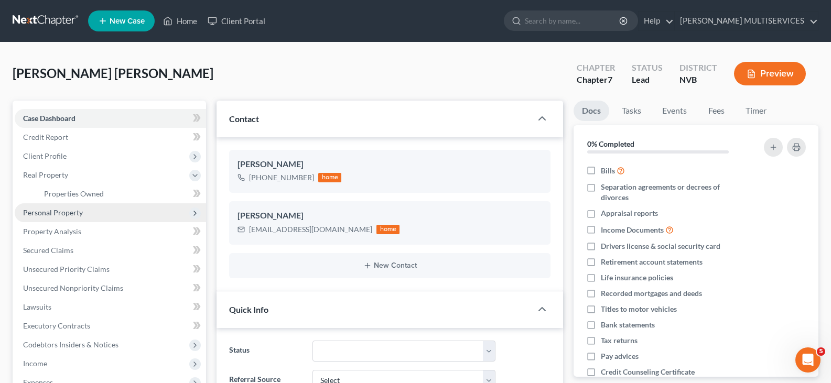
click at [60, 214] on span "Personal Property" at bounding box center [53, 212] width 60 height 9
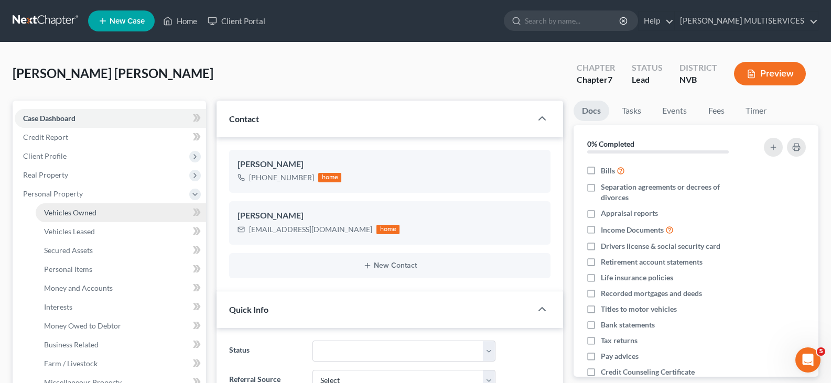
click at [60, 213] on span "Vehicles Owned" at bounding box center [70, 212] width 52 height 9
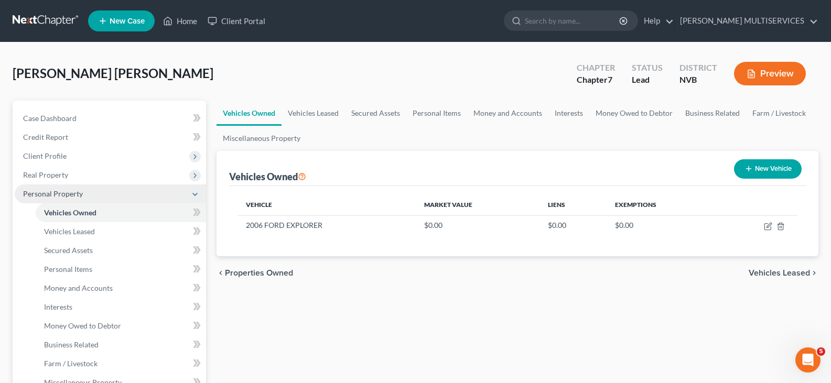
click at [73, 197] on span "Personal Property" at bounding box center [53, 193] width 60 height 9
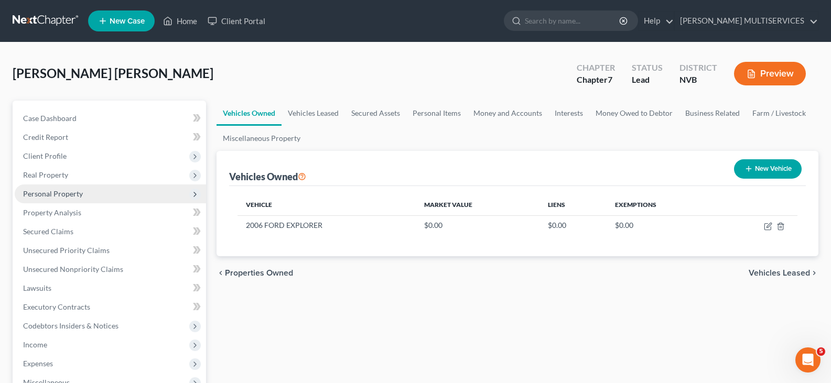
click at [73, 197] on span "Personal Property" at bounding box center [53, 193] width 60 height 9
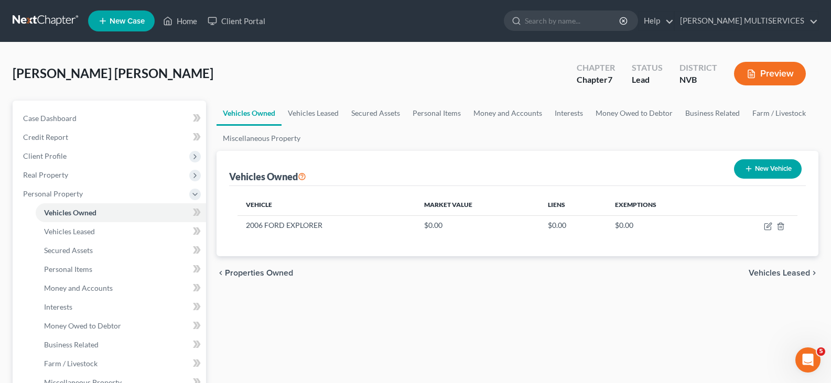
drag, startPoint x: 340, startPoint y: 239, endPoint x: 345, endPoint y: 277, distance: 39.2
click at [345, 277] on div "chevron_left Properties Owned Vehicles Leased chevron_right" at bounding box center [518, 273] width 602 height 34
click at [72, 233] on span "Vehicles Leased" at bounding box center [69, 231] width 51 height 9
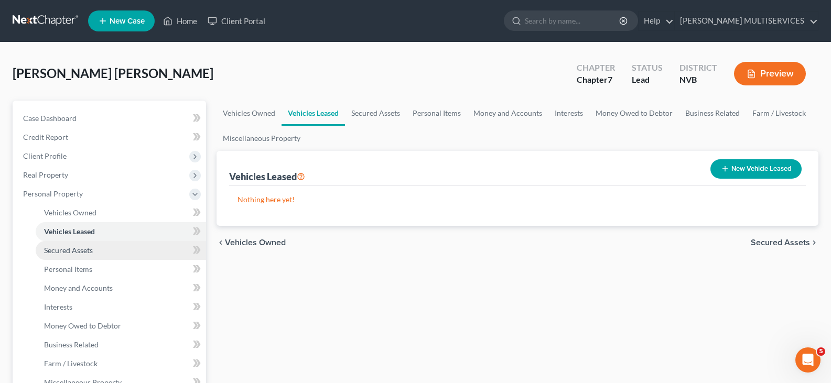
click at [70, 250] on span "Secured Assets" at bounding box center [68, 250] width 49 height 9
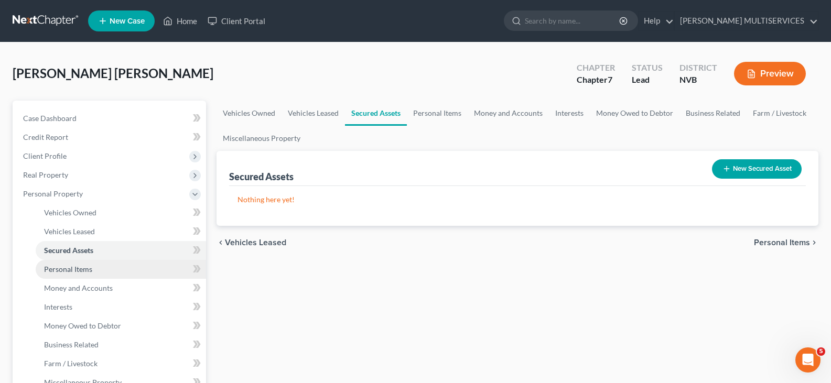
click at [68, 267] on span "Personal Items" at bounding box center [68, 269] width 48 height 9
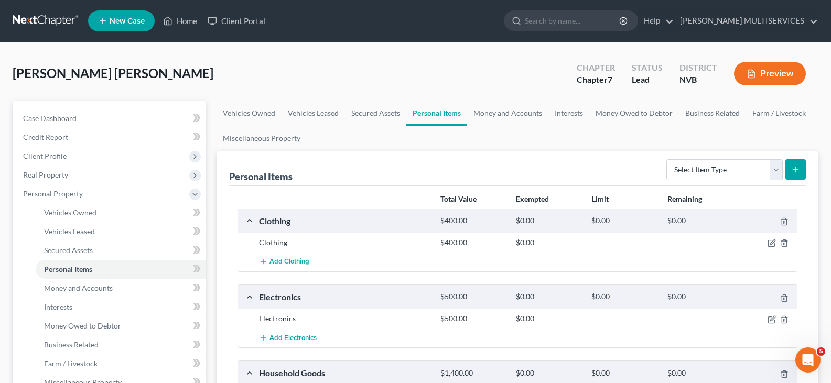
click at [781, 74] on button "Preview" at bounding box center [770, 74] width 72 height 24
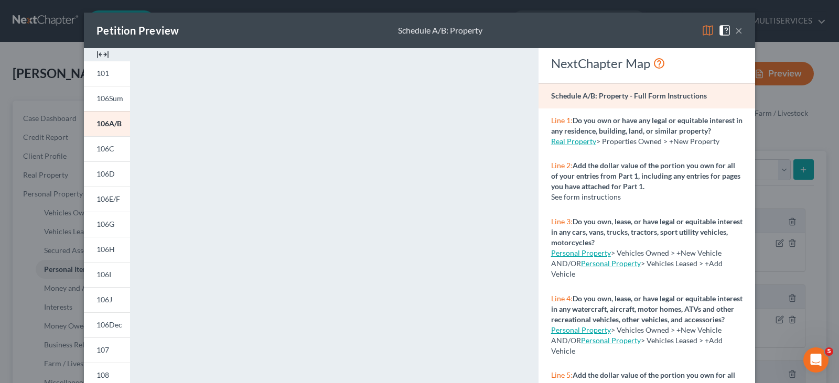
click at [737, 33] on button "×" at bounding box center [738, 30] width 7 height 13
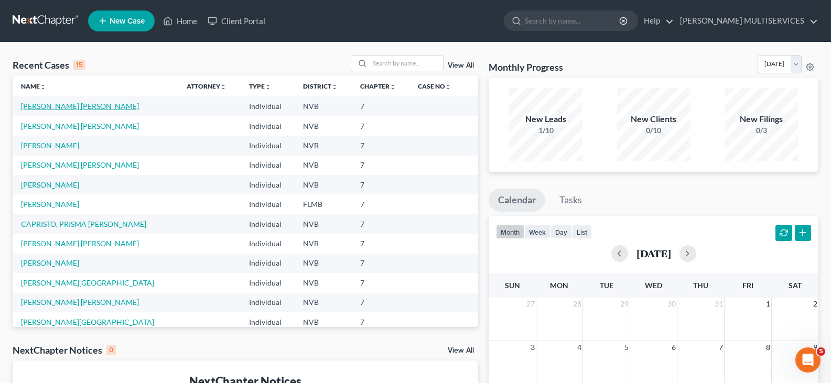
click at [91, 110] on link "[PERSON_NAME] [PERSON_NAME]" at bounding box center [80, 106] width 118 height 9
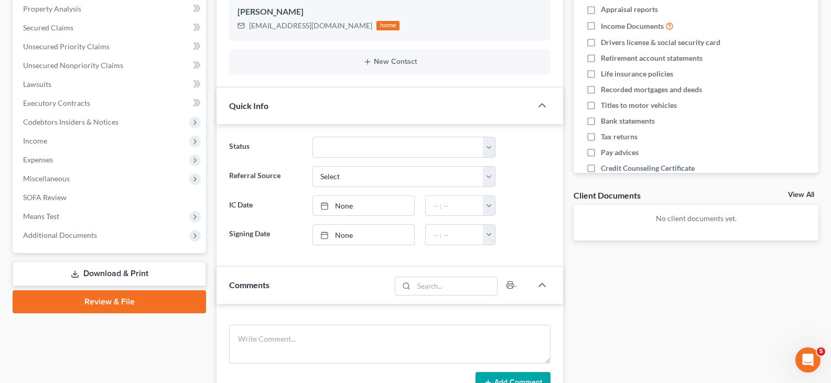
scroll to position [262, 0]
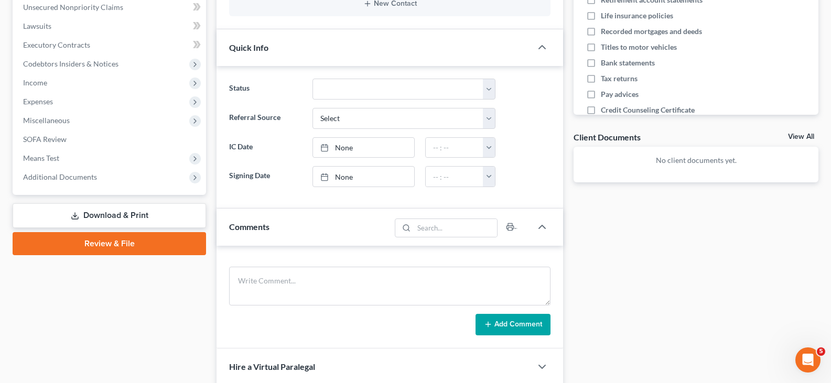
click at [90, 244] on link "Review & File" at bounding box center [109, 243] width 193 height 23
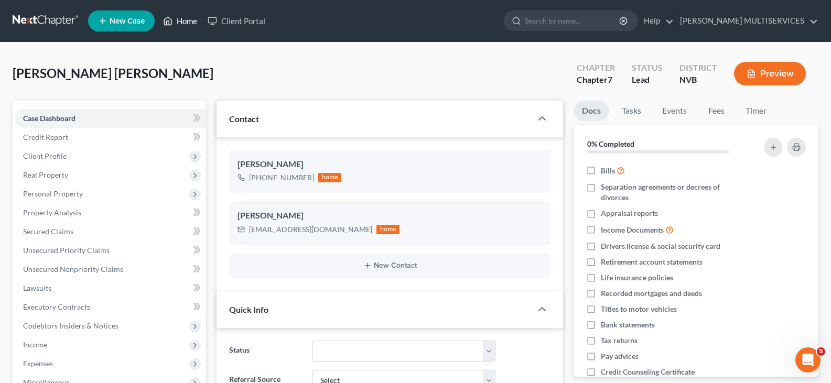
click at [188, 25] on link "Home" at bounding box center [180, 21] width 45 height 19
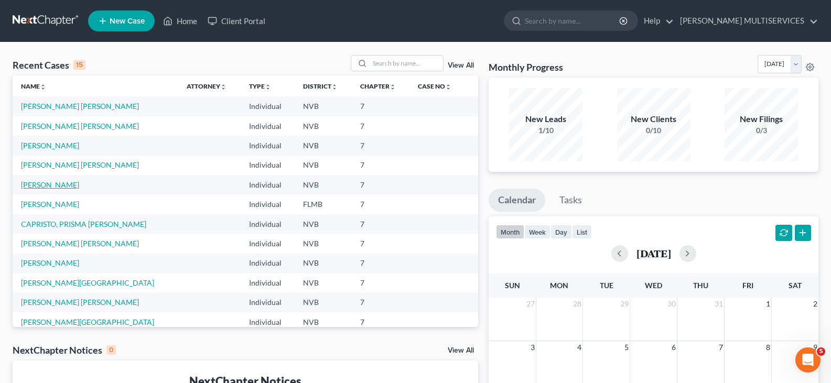
click at [54, 183] on link "[PERSON_NAME]" at bounding box center [50, 184] width 58 height 9
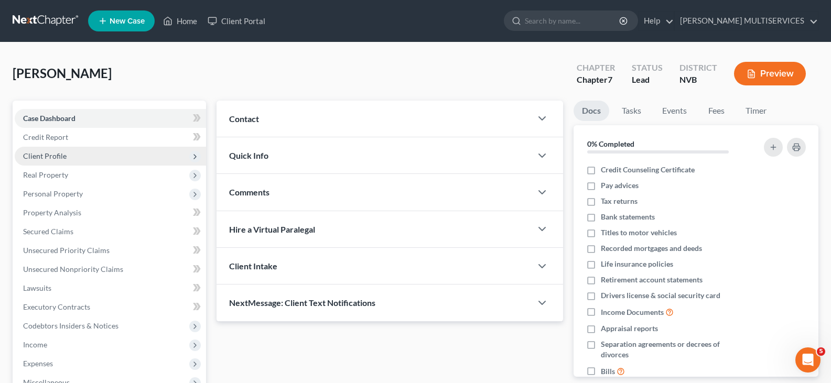
click at [66, 159] on span "Client Profile" at bounding box center [110, 156] width 191 height 19
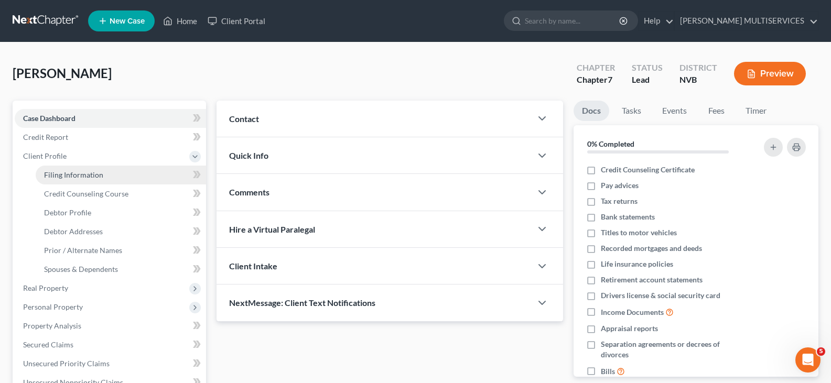
click at [66, 175] on span "Filing Information" at bounding box center [73, 174] width 59 height 9
select select "1"
select select "0"
select select "31"
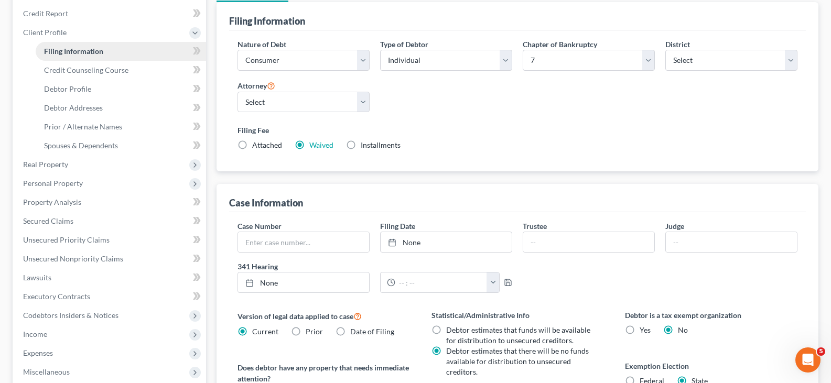
scroll to position [105, 0]
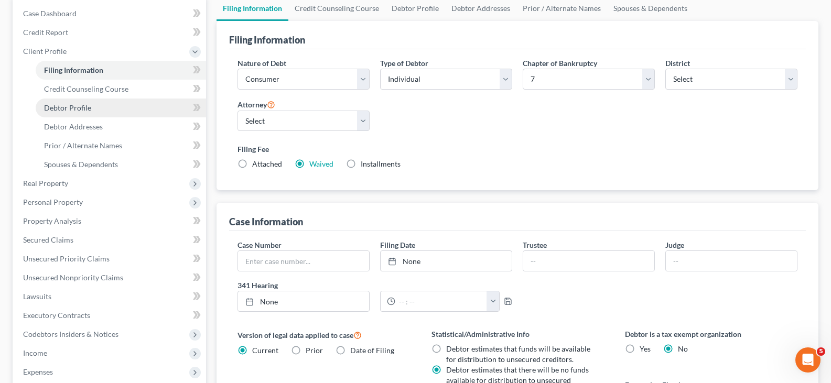
click at [78, 107] on span "Debtor Profile" at bounding box center [67, 107] width 47 height 9
select select "0"
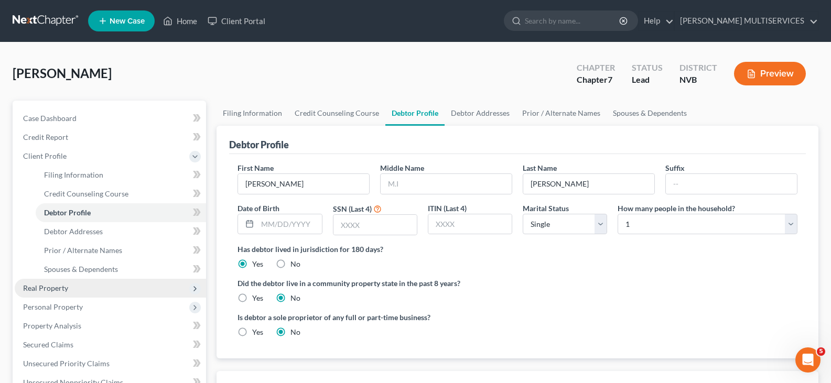
click at [44, 292] on span "Real Property" at bounding box center [45, 288] width 45 height 9
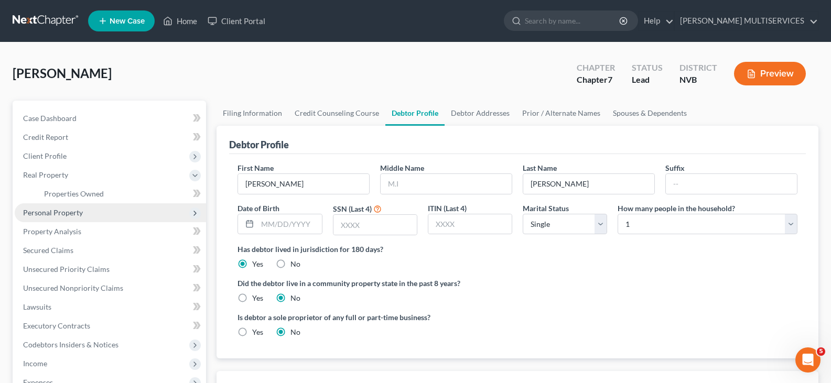
click at [58, 215] on span "Personal Property" at bounding box center [53, 212] width 60 height 9
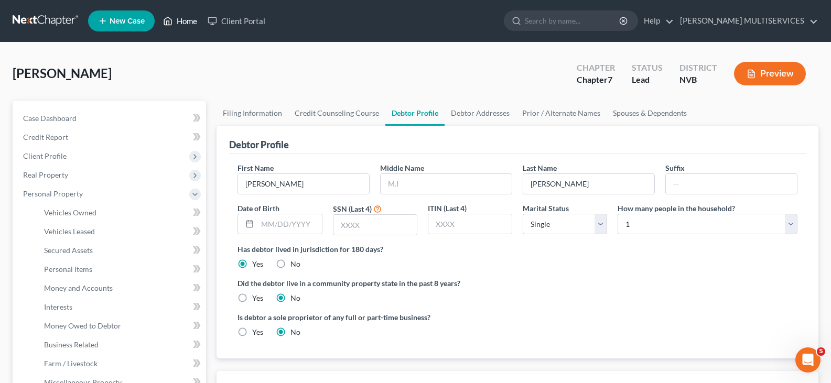
click at [191, 17] on link "Home" at bounding box center [180, 21] width 45 height 19
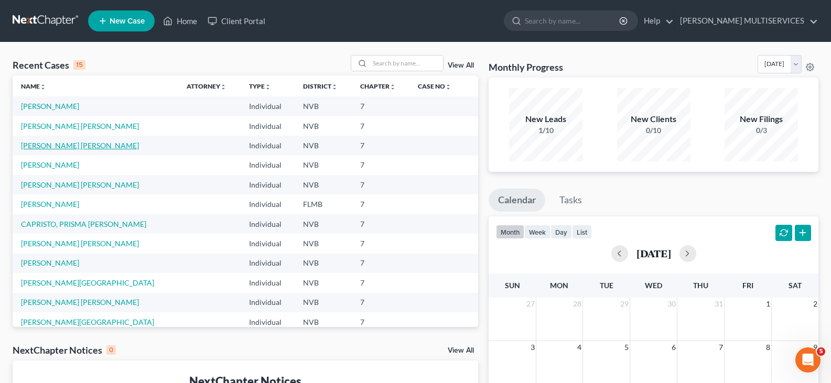
click at [79, 145] on link "[PERSON_NAME] [PERSON_NAME]" at bounding box center [80, 145] width 118 height 9
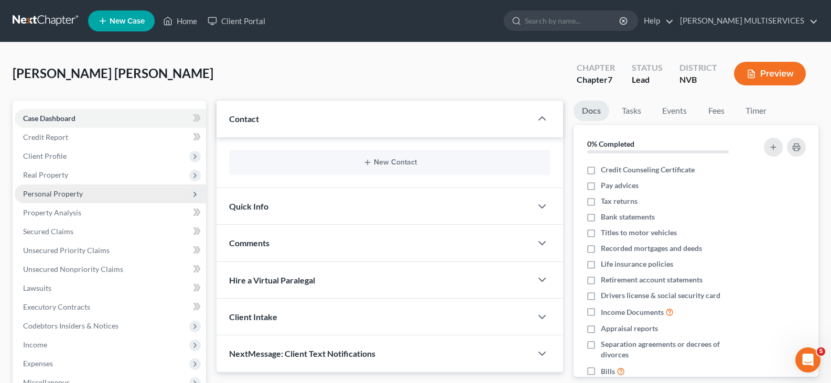
click at [57, 192] on span "Personal Property" at bounding box center [53, 193] width 60 height 9
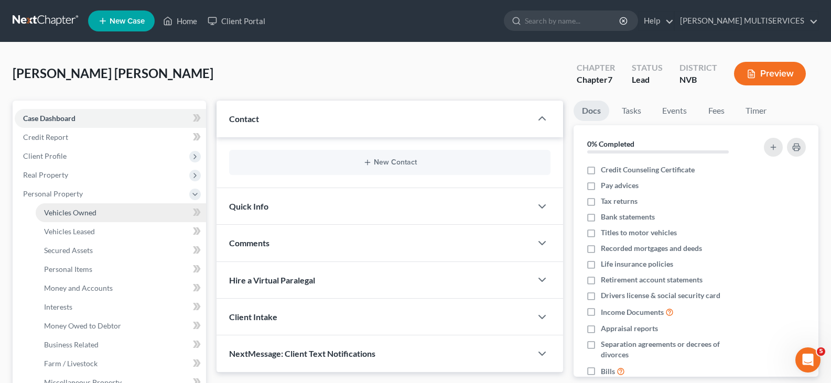
click at [59, 213] on span "Vehicles Owned" at bounding box center [70, 212] width 52 height 9
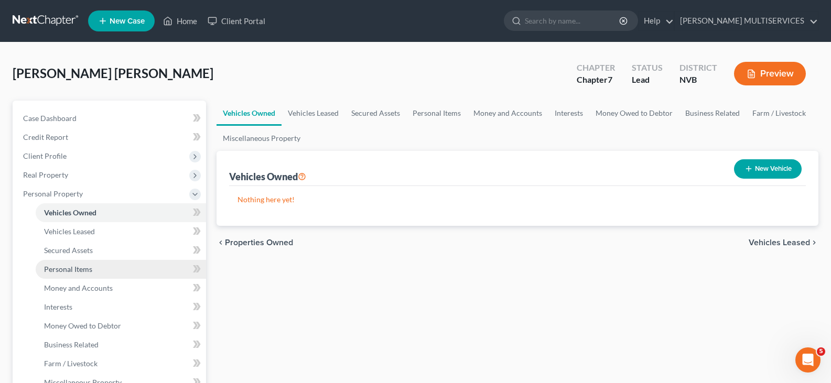
click at [59, 270] on span "Personal Items" at bounding box center [68, 269] width 48 height 9
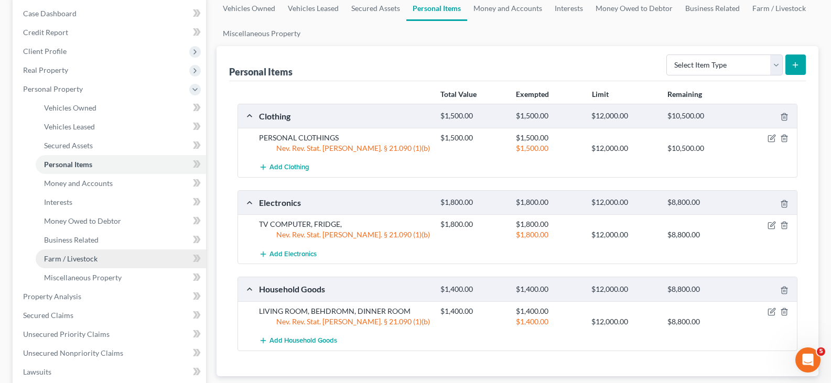
scroll to position [157, 0]
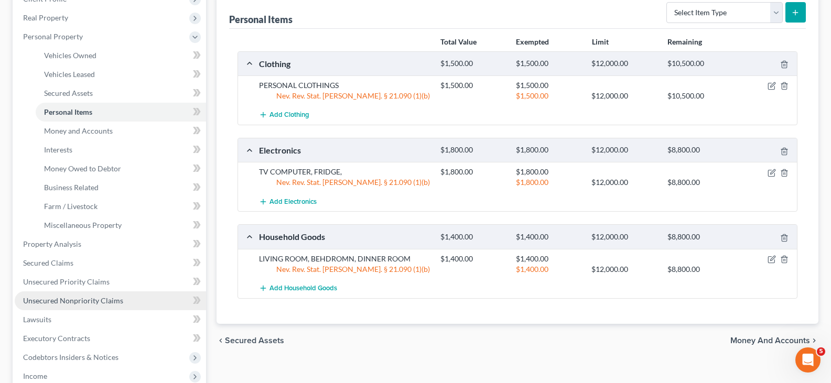
click at [96, 301] on span "Unsecured Nonpriority Claims" at bounding box center [73, 300] width 100 height 9
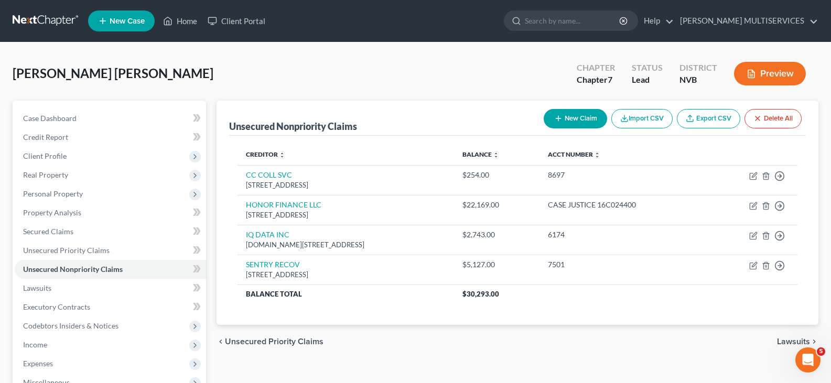
click at [564, 330] on div "chevron_left Unsecured Priority Claims Lawsuits chevron_right" at bounding box center [518, 342] width 602 height 34
click at [56, 192] on span "Personal Property" at bounding box center [53, 193] width 60 height 9
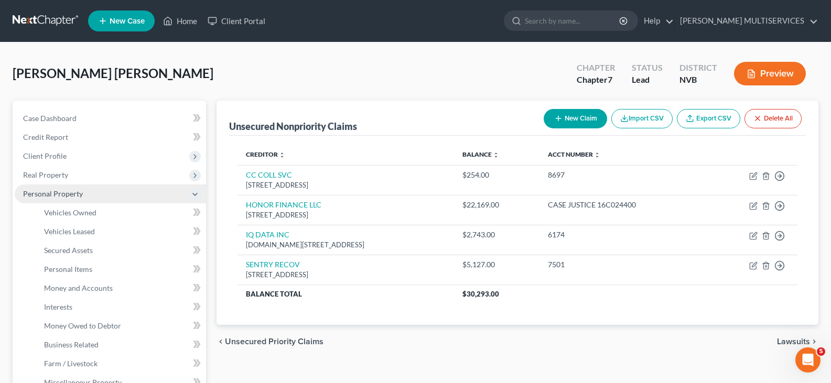
click at [56, 194] on span "Personal Property" at bounding box center [53, 193] width 60 height 9
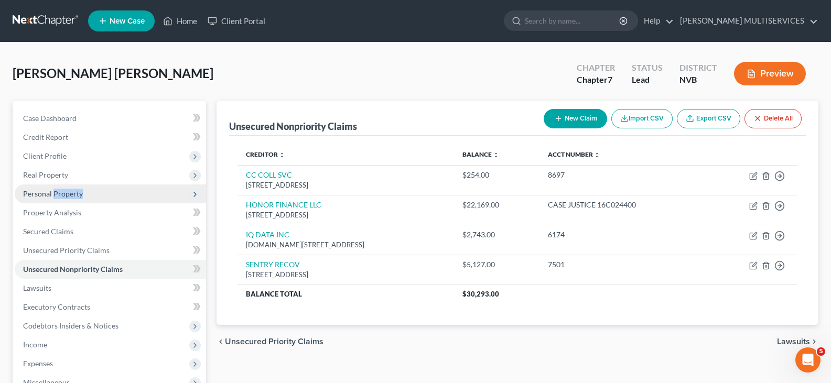
click at [56, 194] on span "Personal Property" at bounding box center [53, 193] width 60 height 9
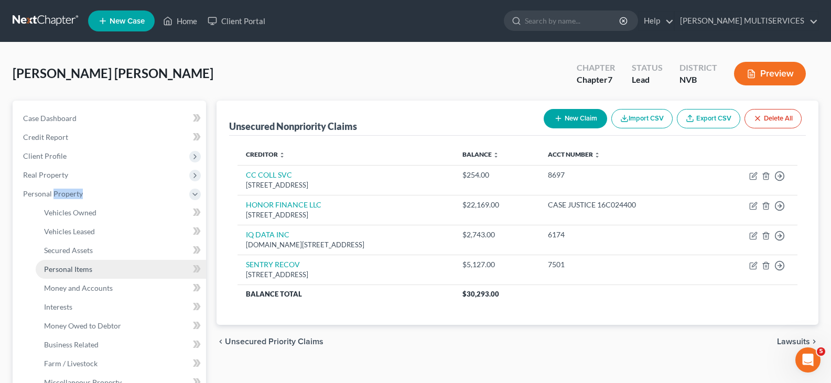
click at [63, 266] on span "Personal Items" at bounding box center [68, 269] width 48 height 9
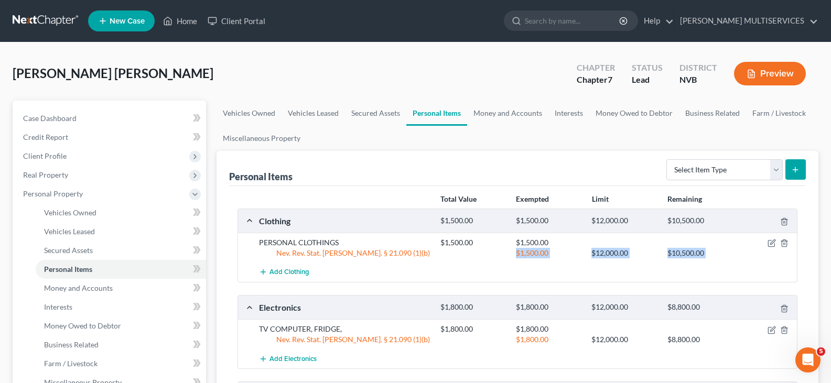
drag, startPoint x: 437, startPoint y: 256, endPoint x: 424, endPoint y: 273, distance: 21.3
click at [424, 273] on div "PERSONAL CLOTHINGS $1,500.00 $1,500.00 Nev. Rev. Stat. [PERSON_NAME]. § 21.090 …" at bounding box center [517, 257] width 559 height 49
click at [426, 273] on div "Add Clothing" at bounding box center [526, 272] width 544 height 19
click at [805, 359] on icon "Open Intercom Messenger" at bounding box center [807, 360] width 17 height 17
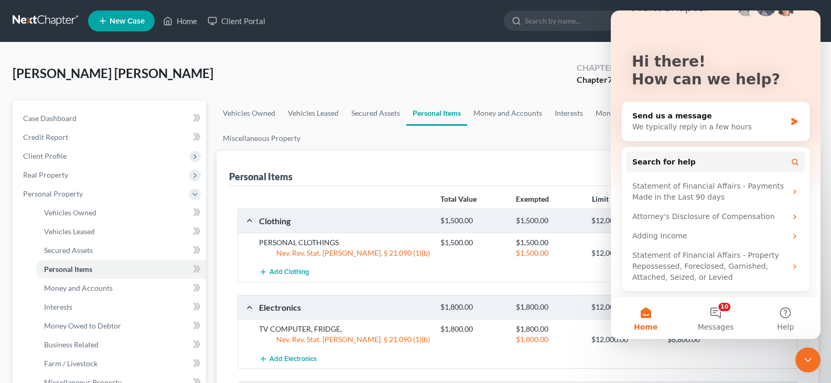
scroll to position [33, 0]
click at [574, 127] on ul "Vehicles Owned Vehicles Leased Secured Assets Personal Items Money and Accounts…" at bounding box center [518, 126] width 602 height 50
click at [810, 30] on div "Hi there! How can we help? Send us a message We typically reply in a few hours …" at bounding box center [716, 137] width 210 height 319
click at [722, 308] on button "10 Messages" at bounding box center [715, 318] width 70 height 42
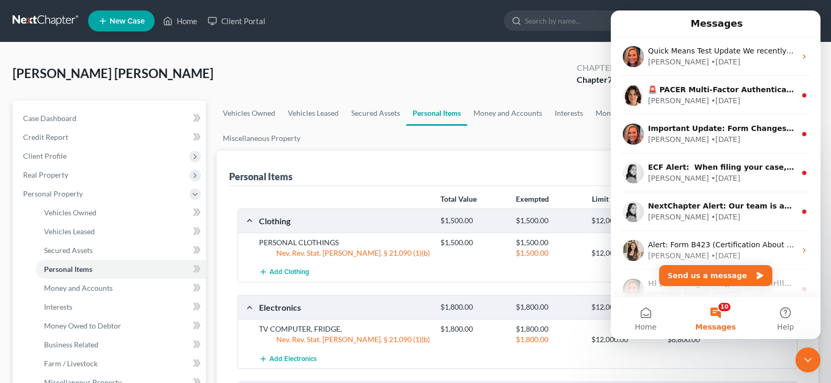
click at [707, 328] on span "Messages" at bounding box center [715, 326] width 40 height 7
click at [806, 359] on icon "Close Intercom Messenger" at bounding box center [808, 360] width 13 height 13
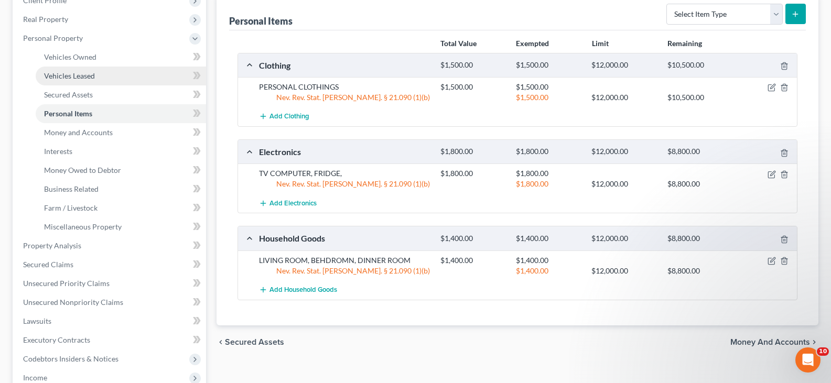
scroll to position [157, 0]
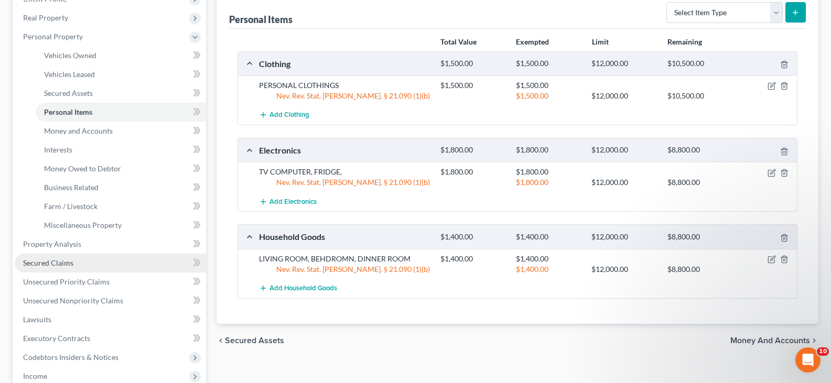
click at [71, 264] on span "Secured Claims" at bounding box center [48, 262] width 50 height 9
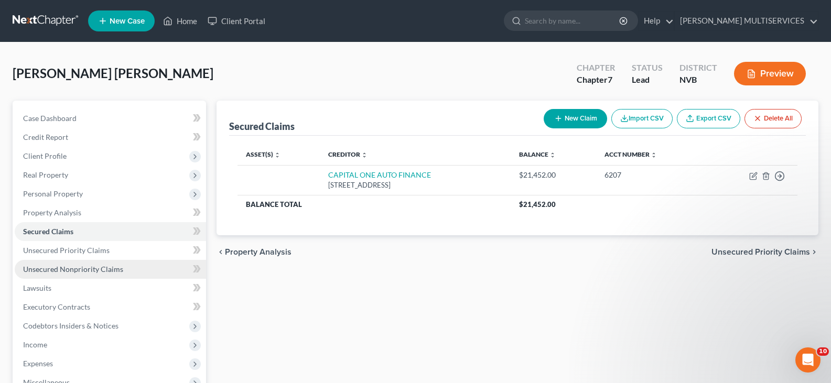
click at [76, 274] on link "Unsecured Nonpriority Claims" at bounding box center [110, 269] width 191 height 19
